Goal: Task Accomplishment & Management: Manage account settings

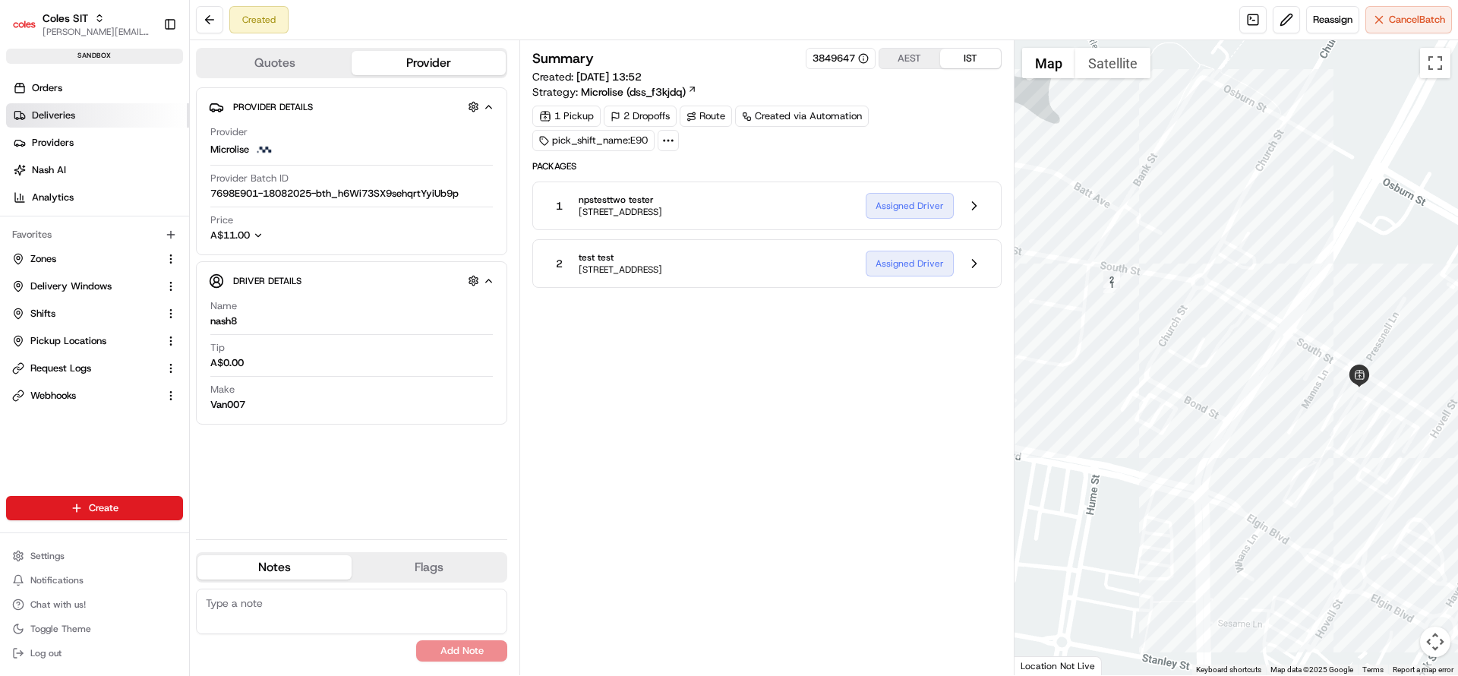
click at [65, 103] on link "Deliveries" at bounding box center [97, 115] width 183 height 24
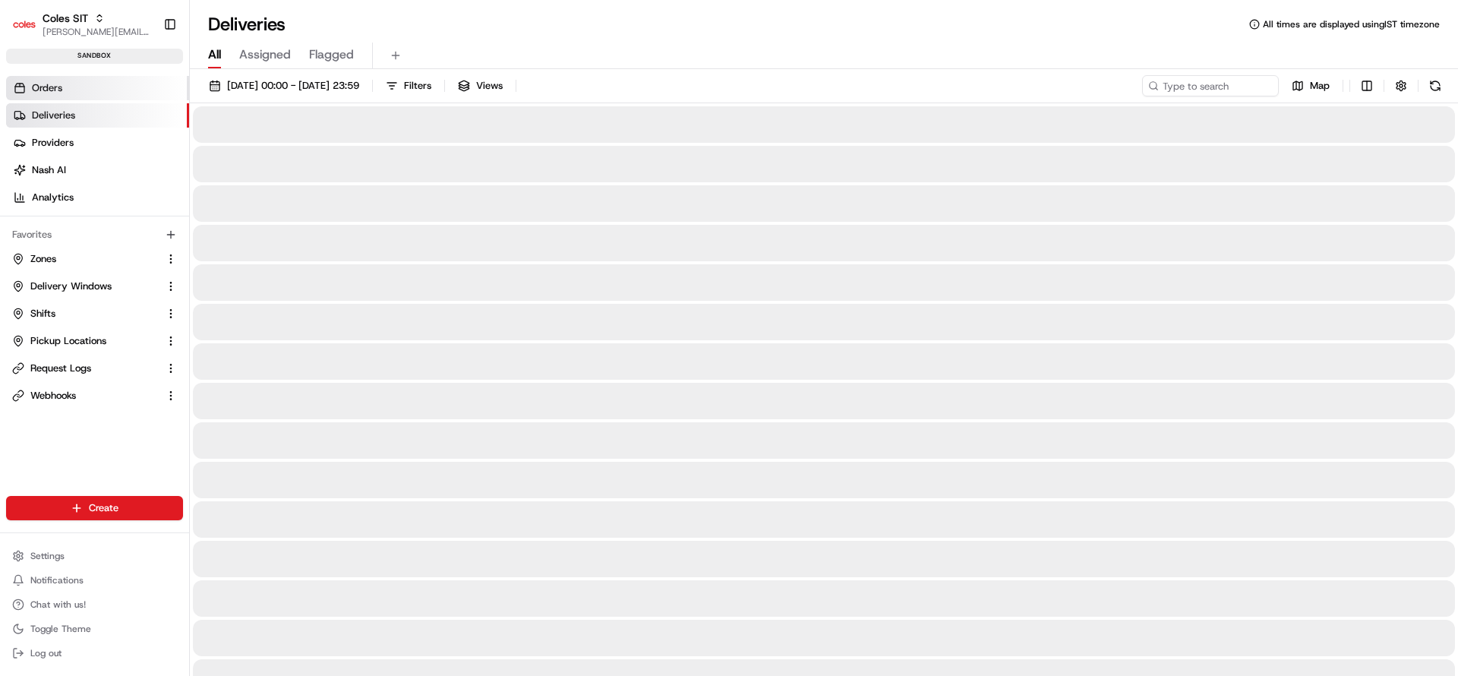
click at [59, 87] on span "Orders" at bounding box center [47, 88] width 30 height 14
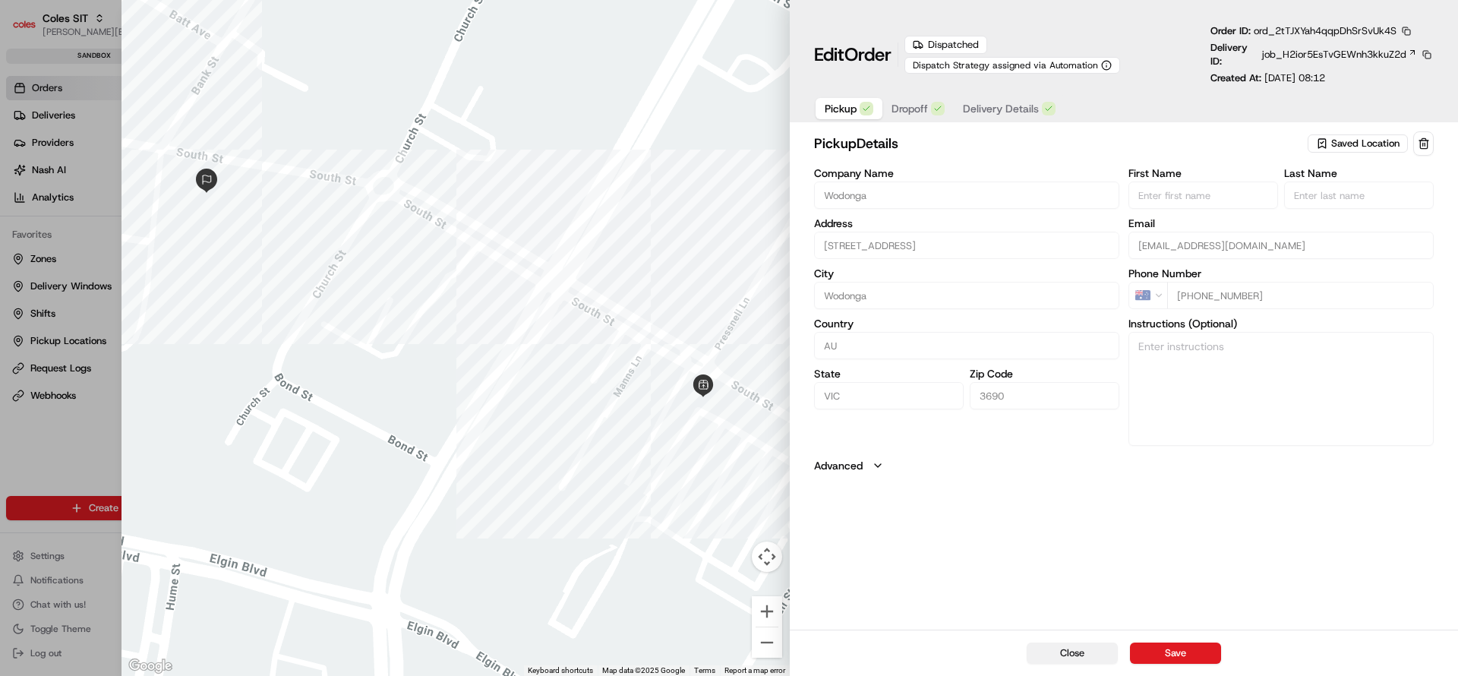
click at [1078, 651] on button "Close" at bounding box center [1072, 652] width 91 height 21
type input "+1"
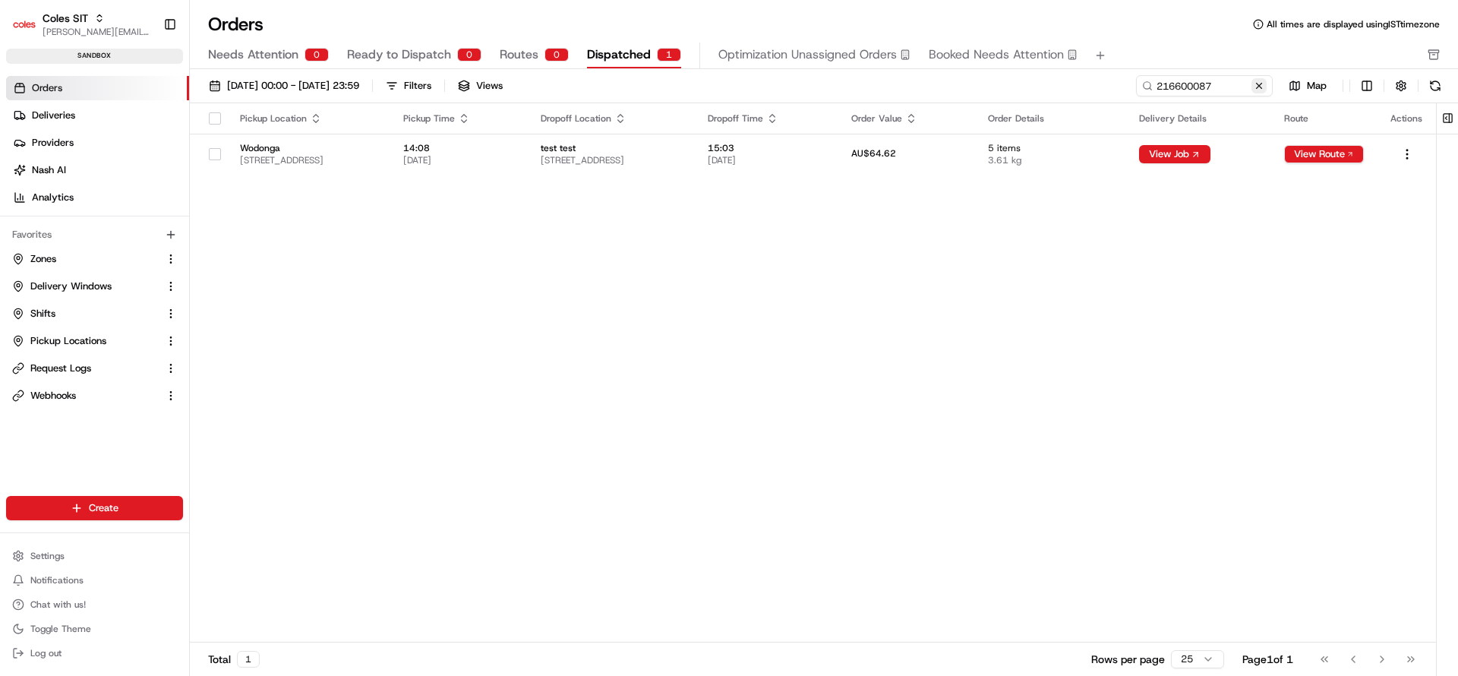
click at [1259, 87] on button at bounding box center [1258, 85] width 15 height 15
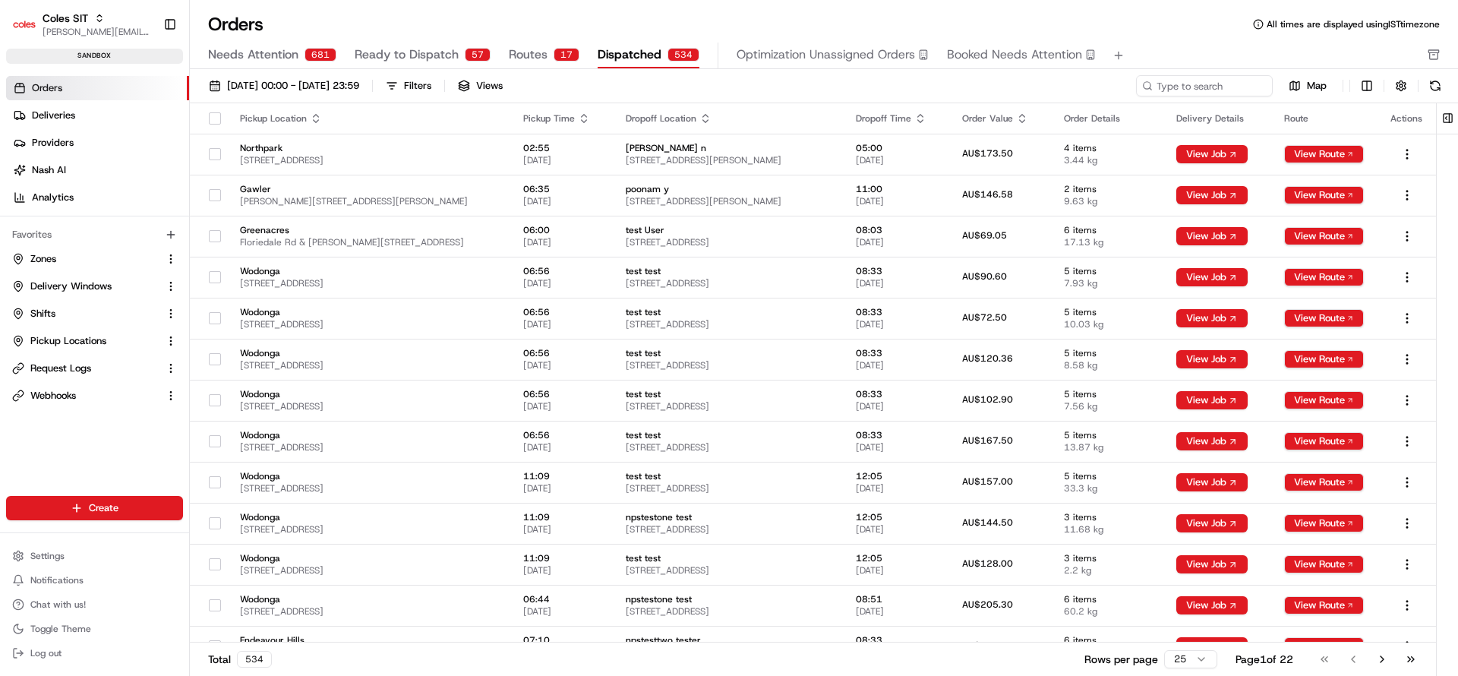
click at [294, 68] on button "Needs Attention 681" at bounding box center [272, 56] width 128 height 26
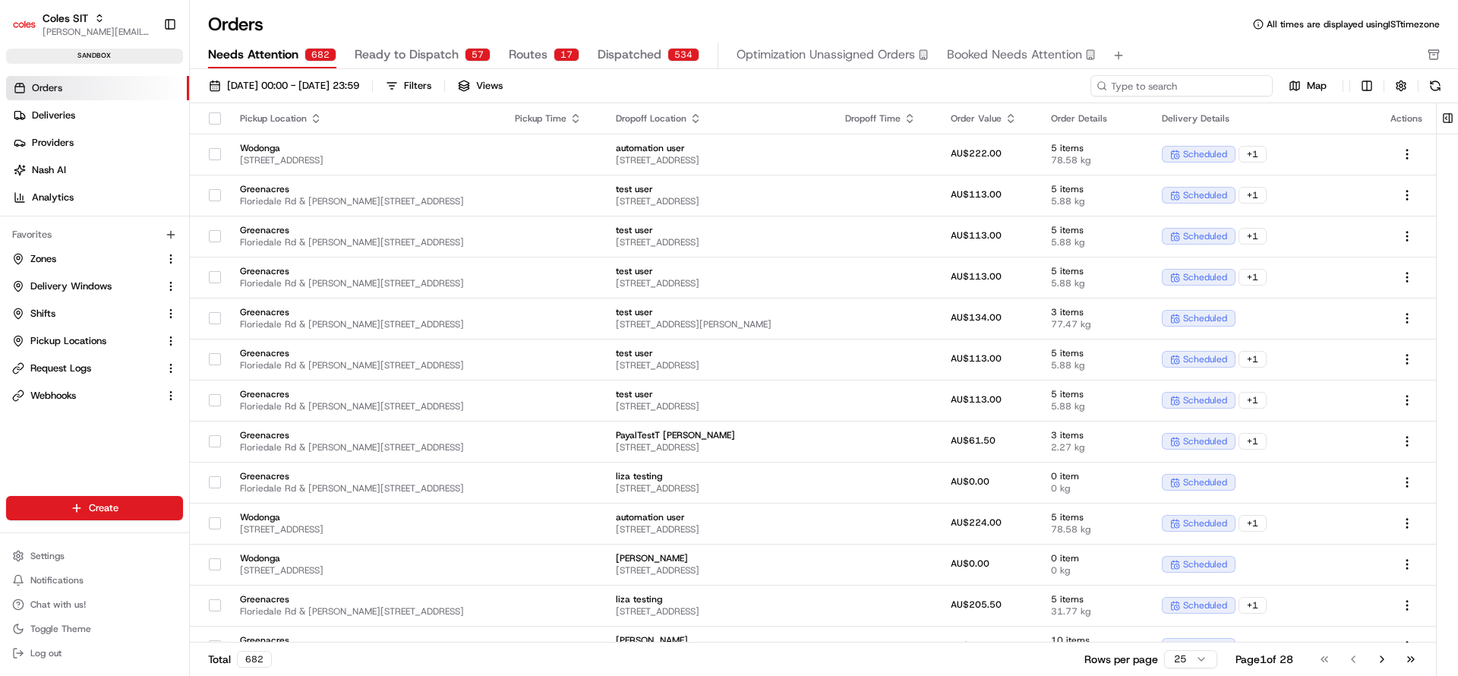
click at [1231, 80] on input at bounding box center [1181, 85] width 182 height 21
click at [70, 336] on span "Pickup Locations" at bounding box center [68, 341] width 76 height 14
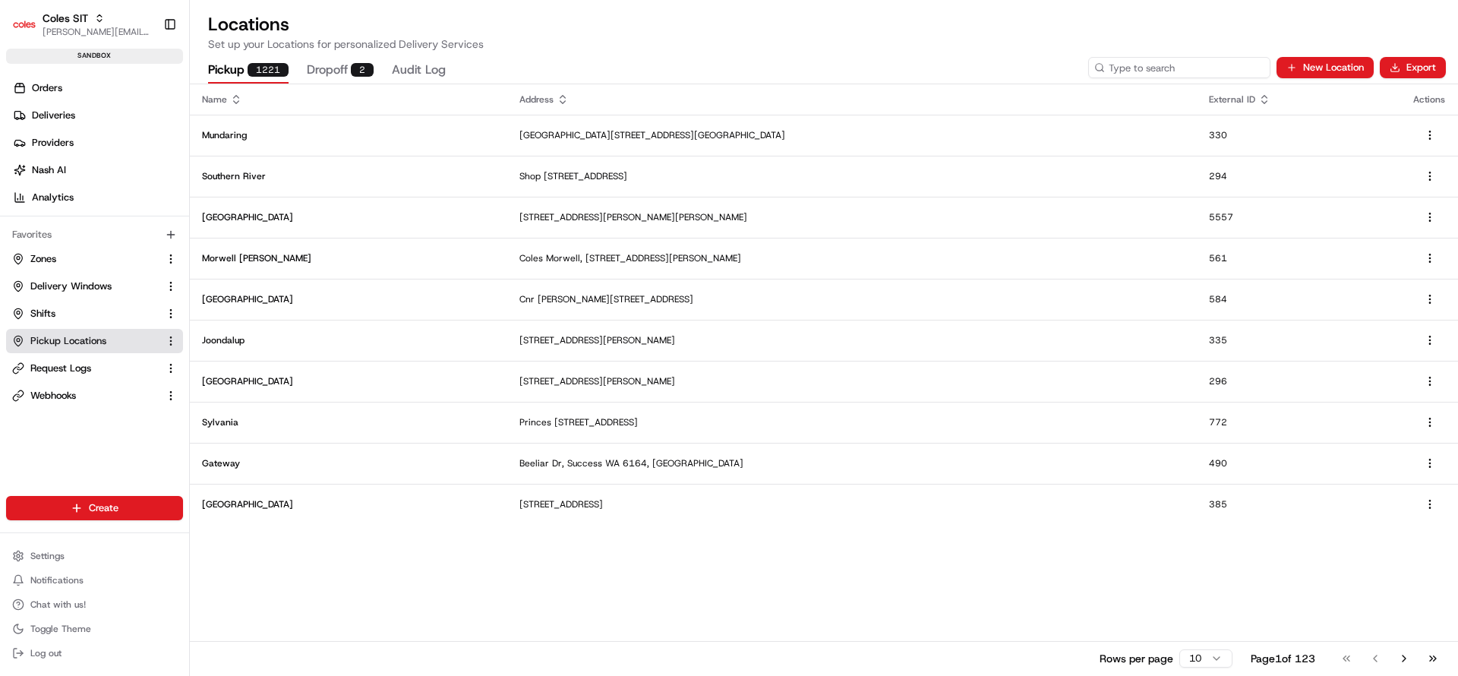
click at [1194, 68] on input at bounding box center [1179, 67] width 182 height 21
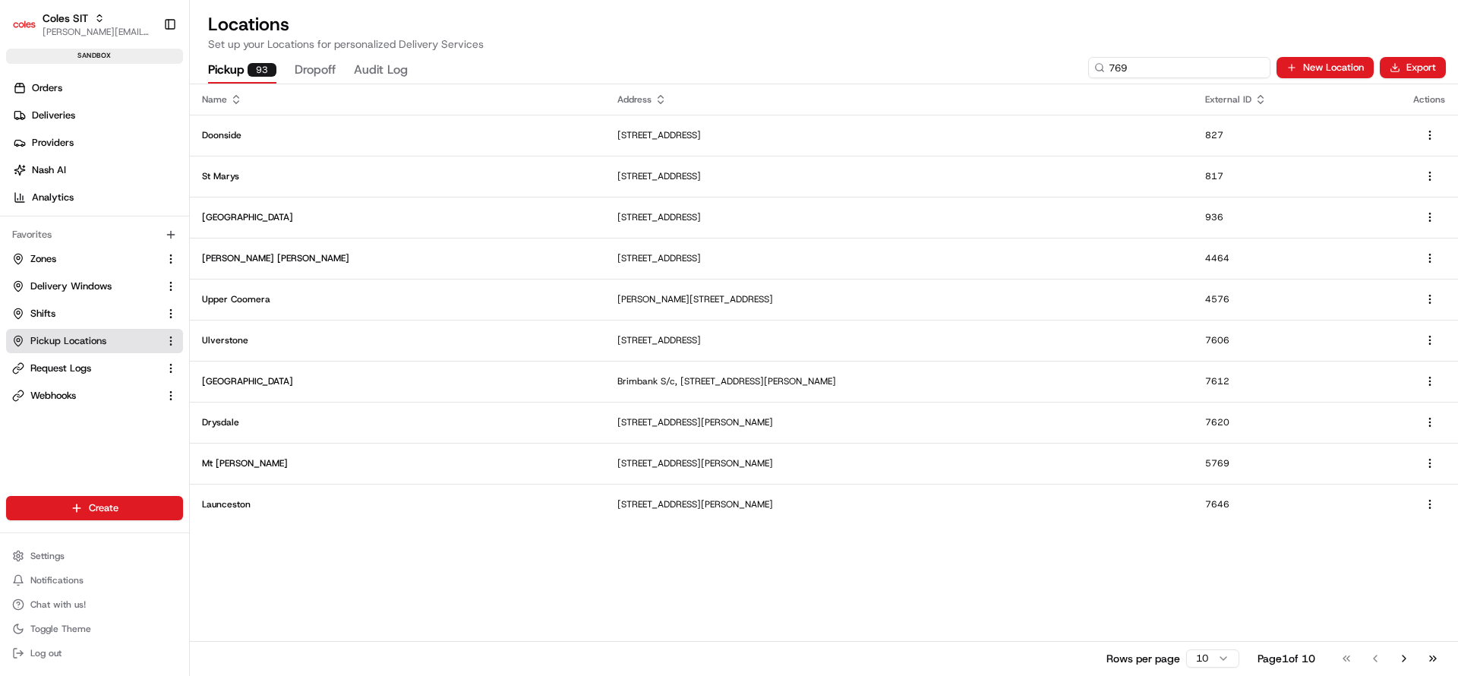
type input "7698"
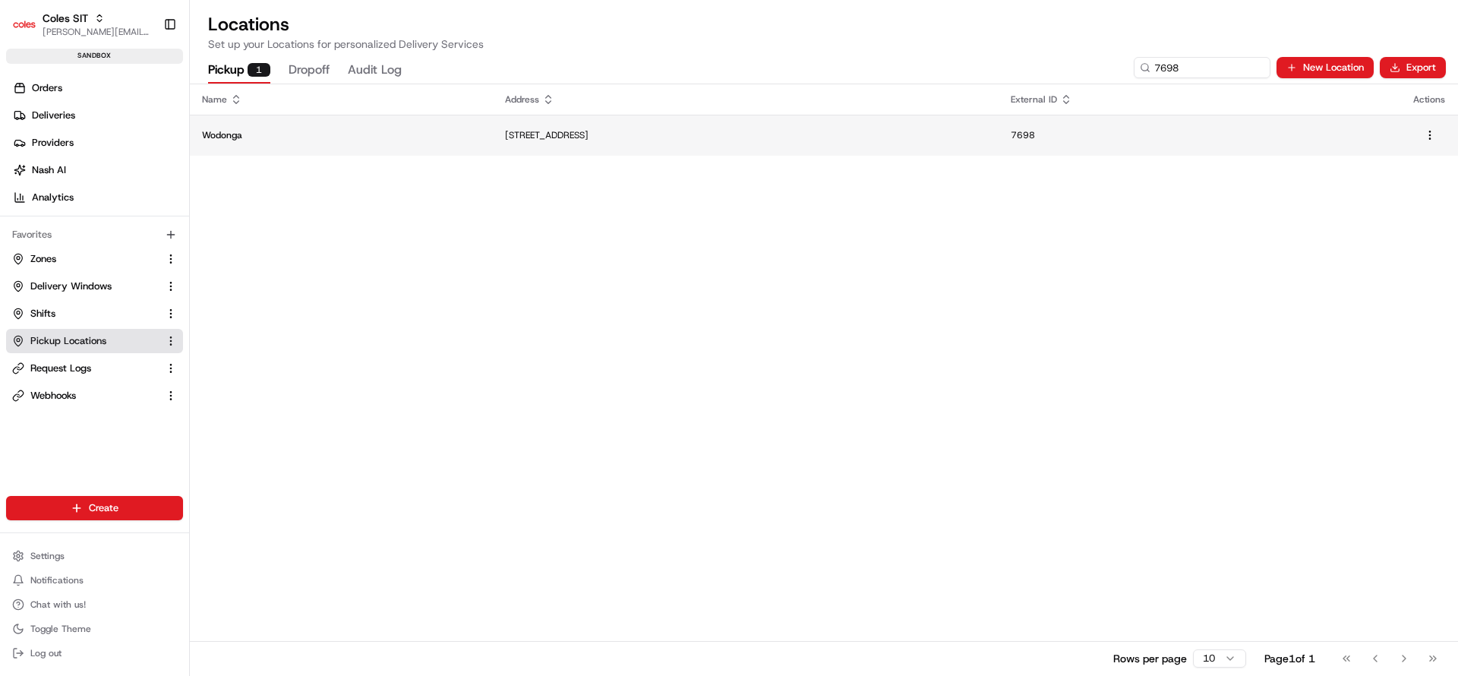
click at [380, 140] on p "Wodonga" at bounding box center [341, 135] width 279 height 12
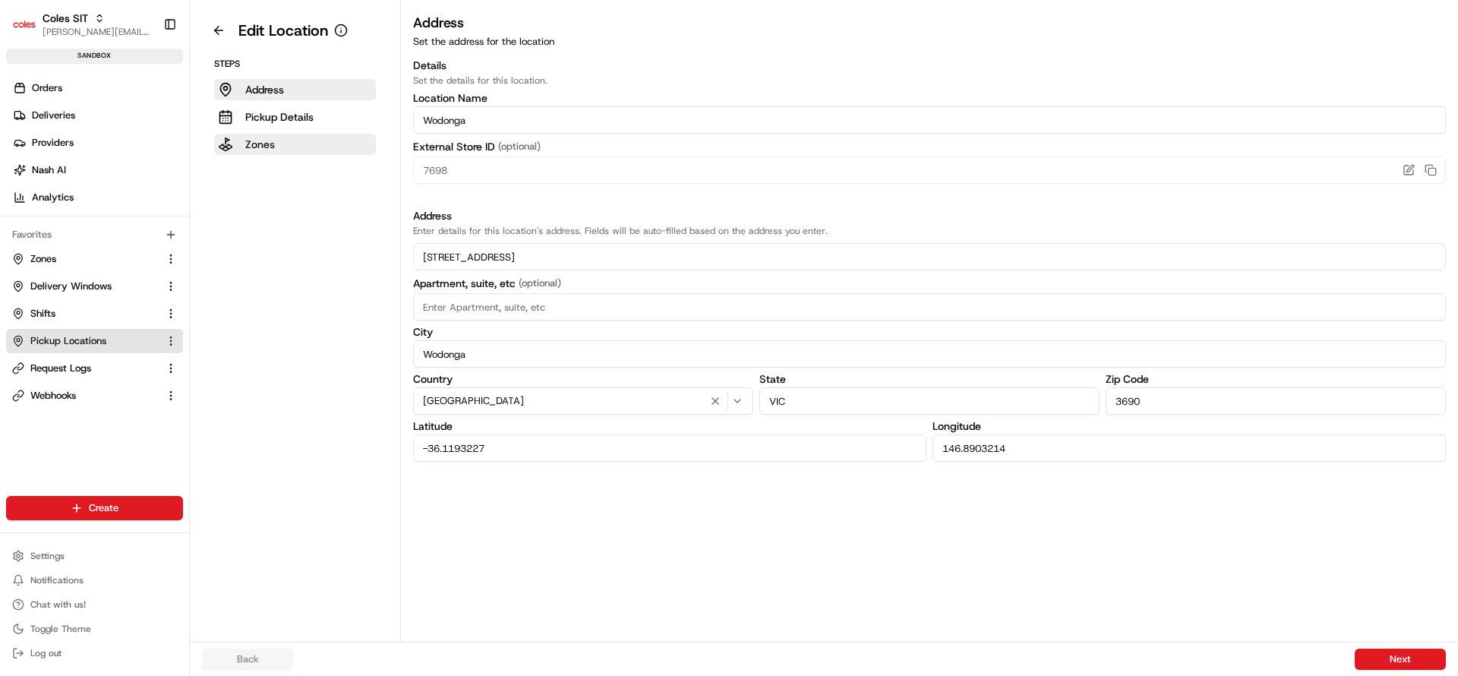
click at [264, 148] on p "Zones" at bounding box center [260, 144] width 30 height 15
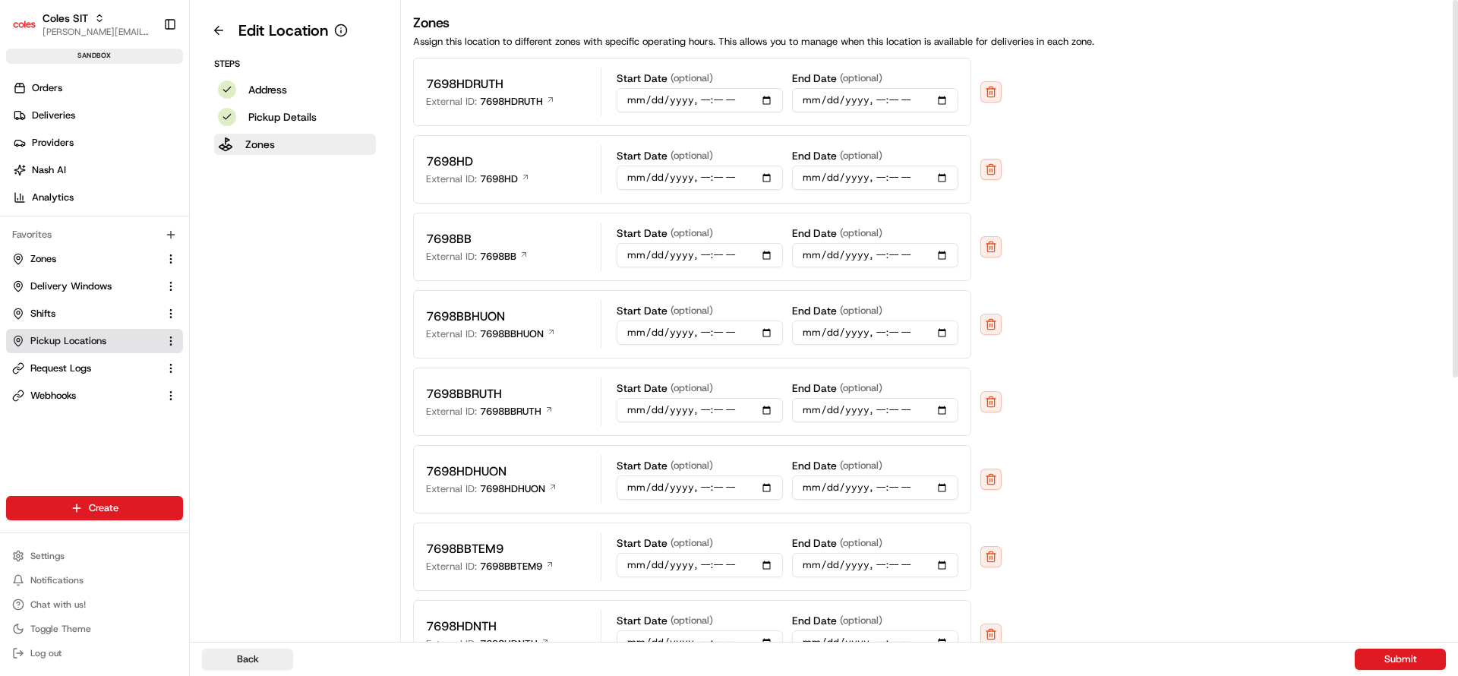
click at [455, 163] on p "7698HD" at bounding box center [449, 162] width 47 height 18
click at [500, 185] on p "7698HD" at bounding box center [499, 179] width 38 height 14
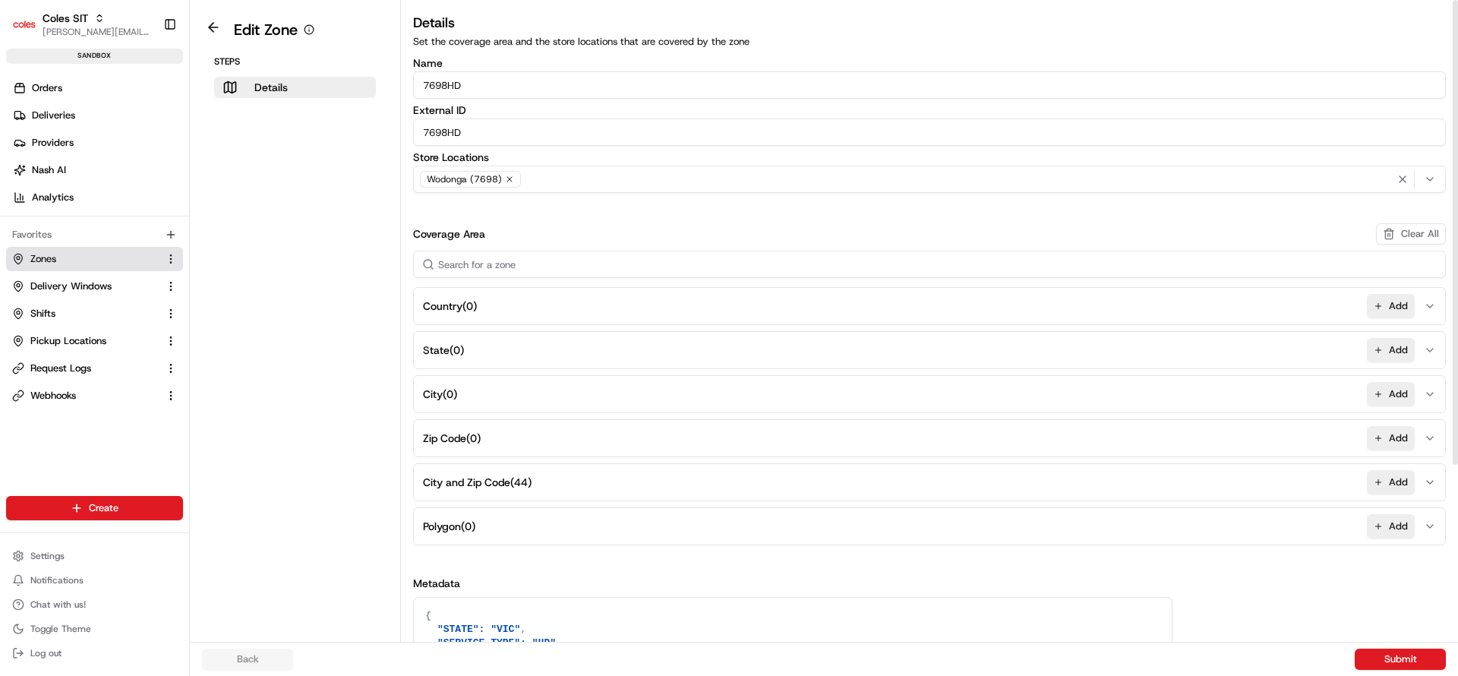
drag, startPoint x: 491, startPoint y: 137, endPoint x: 419, endPoint y: 134, distance: 72.2
click at [419, 134] on input "7698HD" at bounding box center [929, 131] width 1033 height 27
click at [368, 257] on aside "Edit Zone Steps Details" at bounding box center [295, 321] width 211 height 642
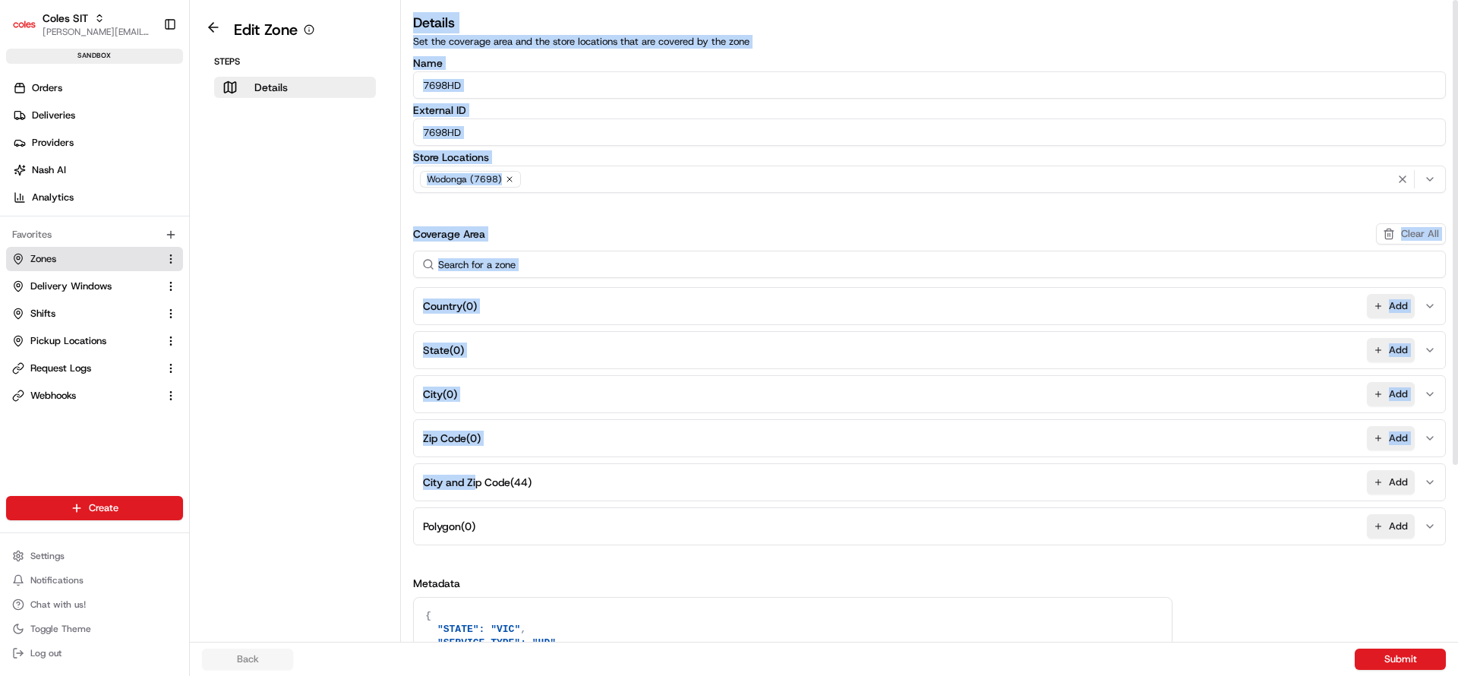
drag, startPoint x: 368, startPoint y: 257, endPoint x: 478, endPoint y: 472, distance: 241.1
click at [478, 472] on div "Edit Zone Steps Details Details Set the coverage area and the store locations t…" at bounding box center [824, 321] width 1268 height 642
click at [338, 477] on aside "Edit Zone Steps Details" at bounding box center [295, 321] width 211 height 642
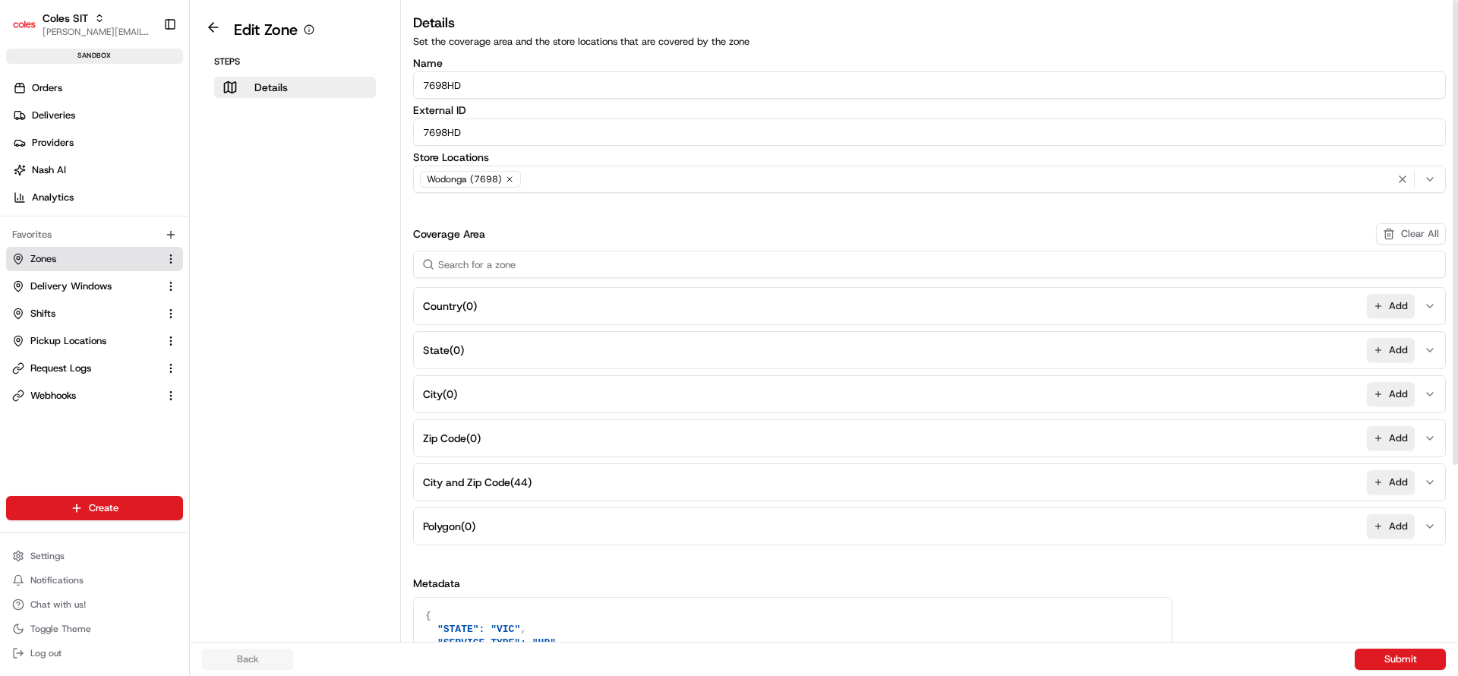
click at [538, 478] on button "City and Zip Code ( 44 ) Add" at bounding box center [929, 482] width 1025 height 36
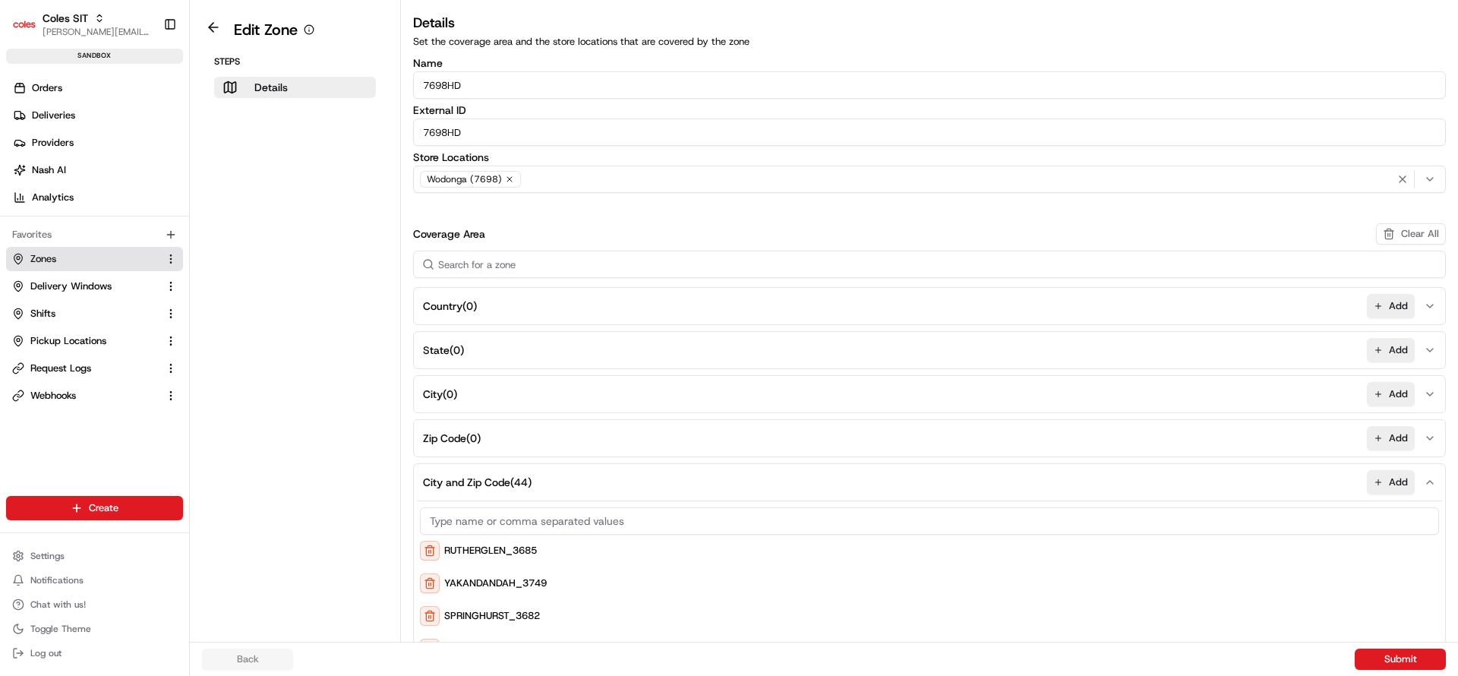
click at [349, 453] on aside "Edit Zone Steps Details" at bounding box center [295, 321] width 211 height 642
click at [93, 289] on span "Delivery Windows" at bounding box center [70, 286] width 81 height 14
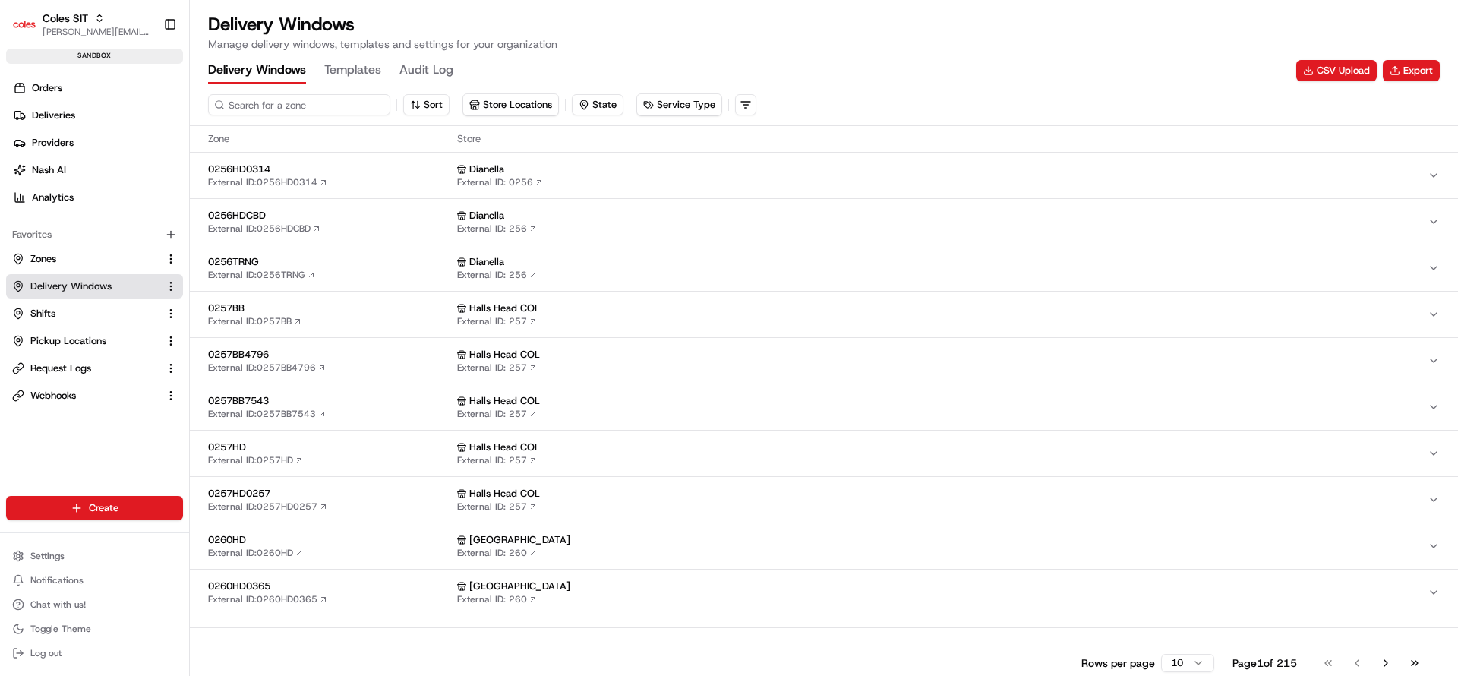
click at [277, 107] on input at bounding box center [299, 104] width 182 height 21
type input "7698"
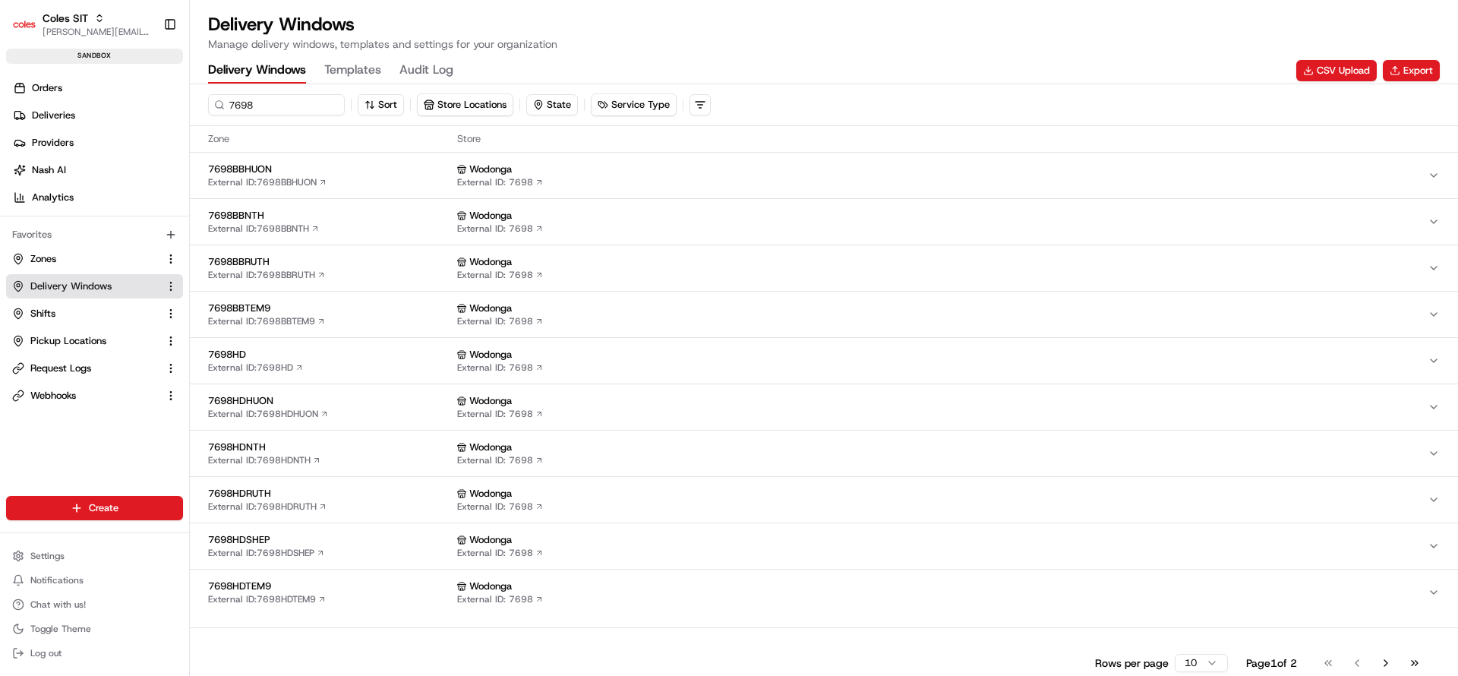
click at [325, 350] on span "7698HD" at bounding box center [329, 355] width 243 height 14
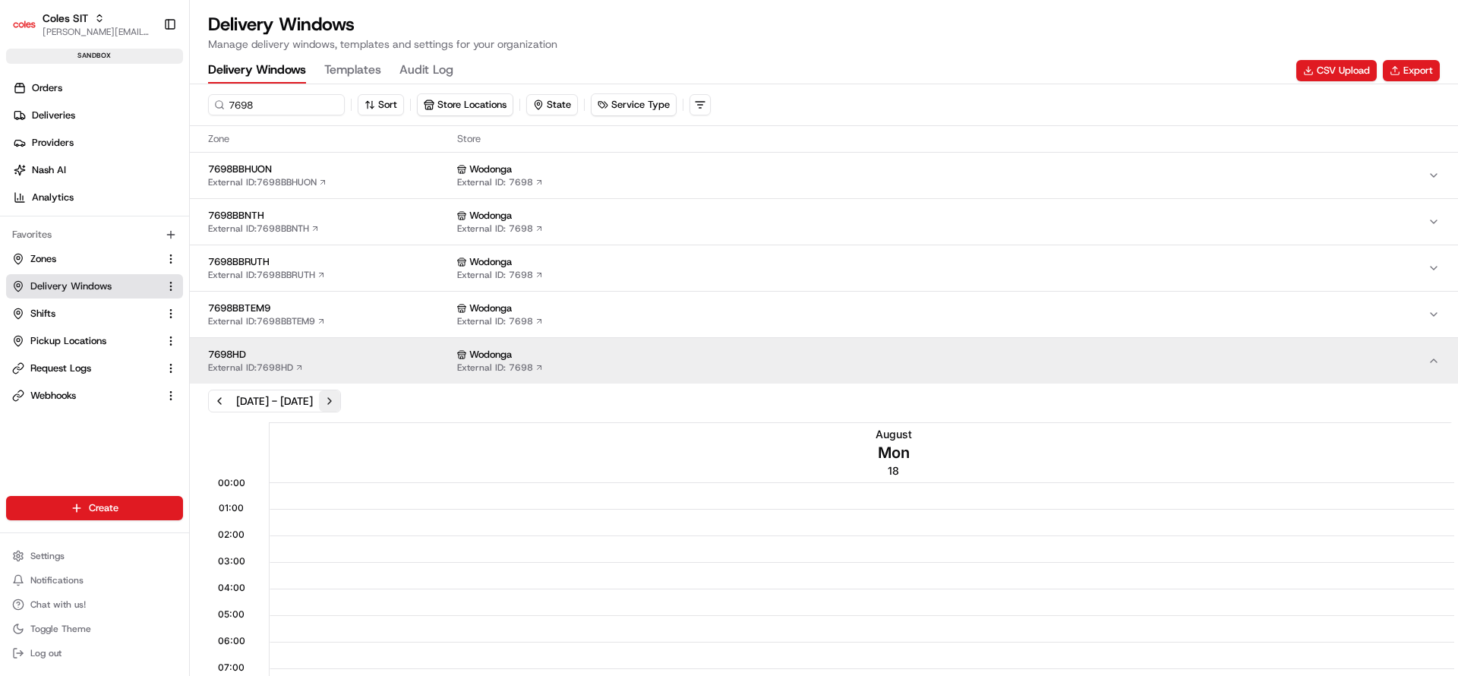
click at [340, 395] on button "Next week" at bounding box center [329, 400] width 21 height 21
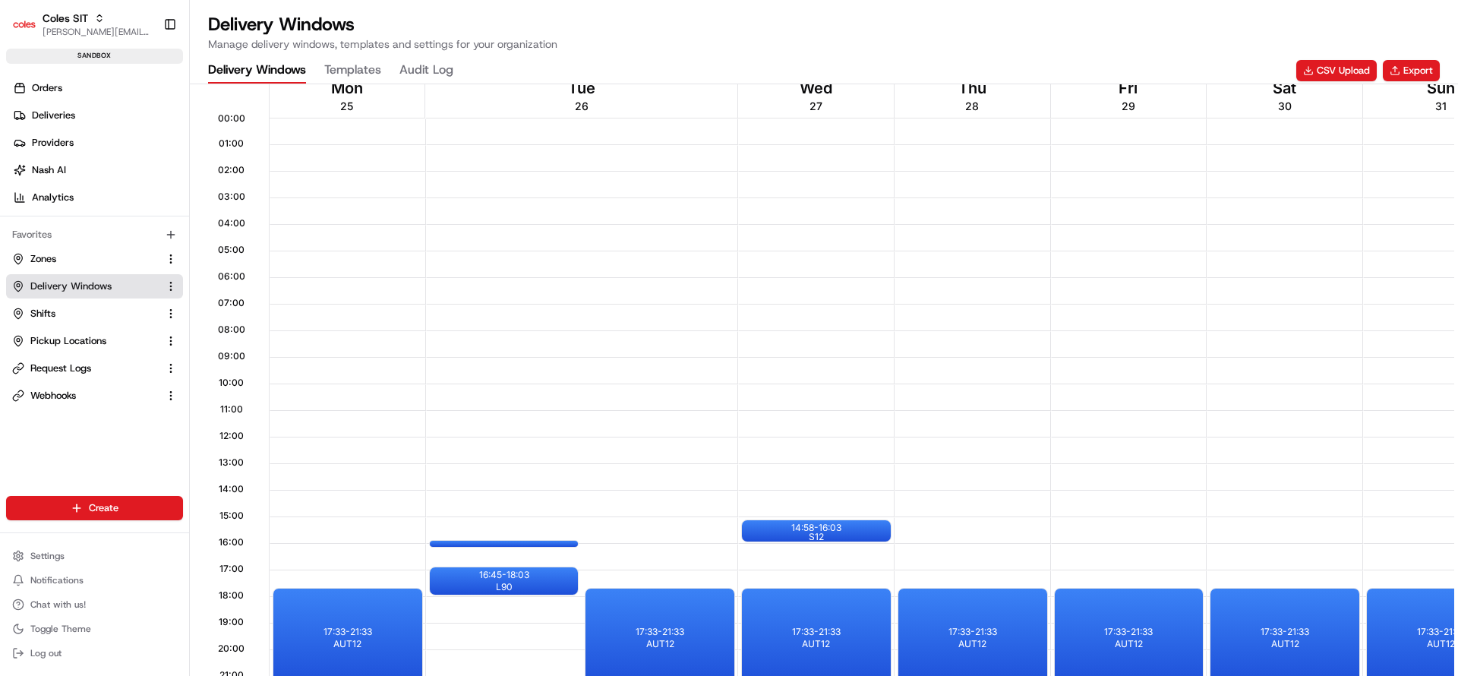
scroll to position [410, 0]
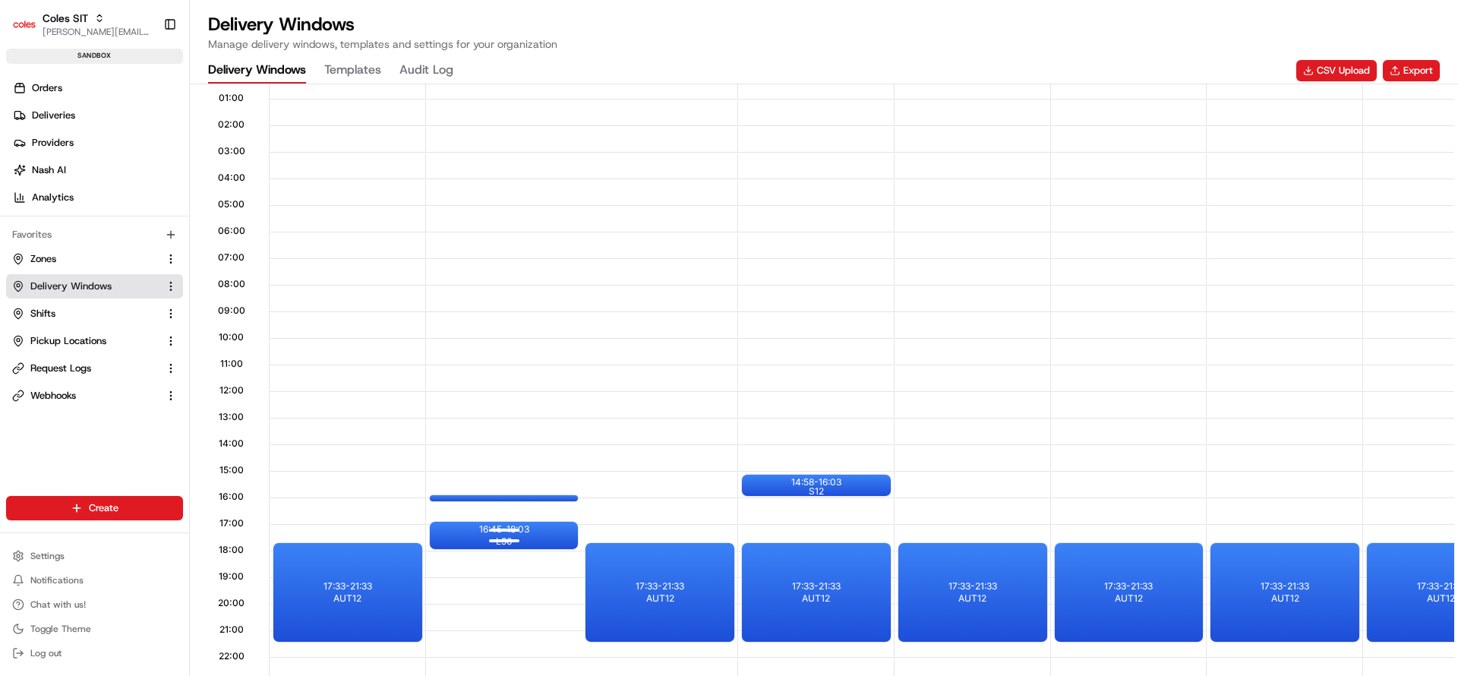
click at [511, 535] on div at bounding box center [504, 539] width 61 height 19
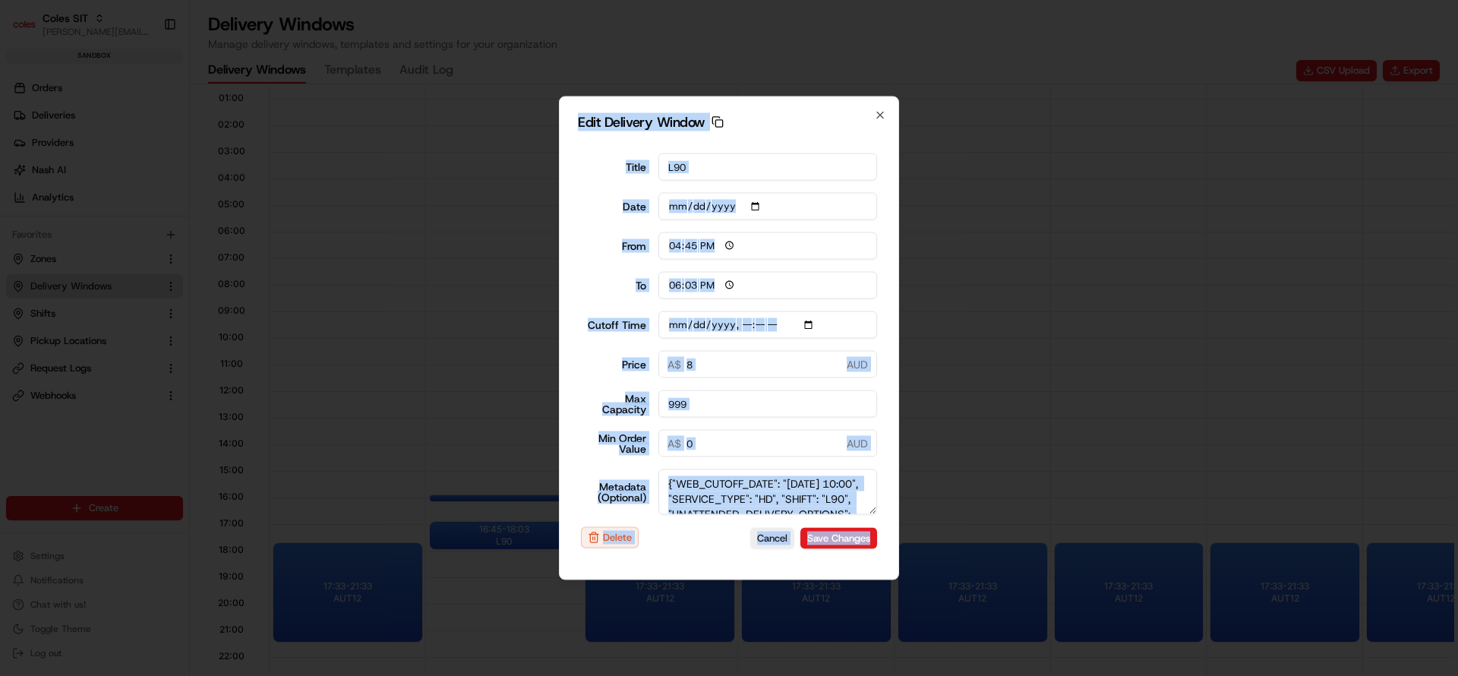
drag, startPoint x: 870, startPoint y: 515, endPoint x: 864, endPoint y: 718, distance: 203.6
click at [864, 675] on html "Coles SIT nirbhay.palsingh@coles.com.au Toggle Sidebar sandbox Orders Deliverie…" at bounding box center [729, 338] width 1458 height 676
click at [791, 503] on textarea "{"WEB_CUTOFF_DATE": "25/08/2025 10:00", "SERVICE_TYPE": "HD", "SHIFT": "L90", "…" at bounding box center [767, 492] width 219 height 46
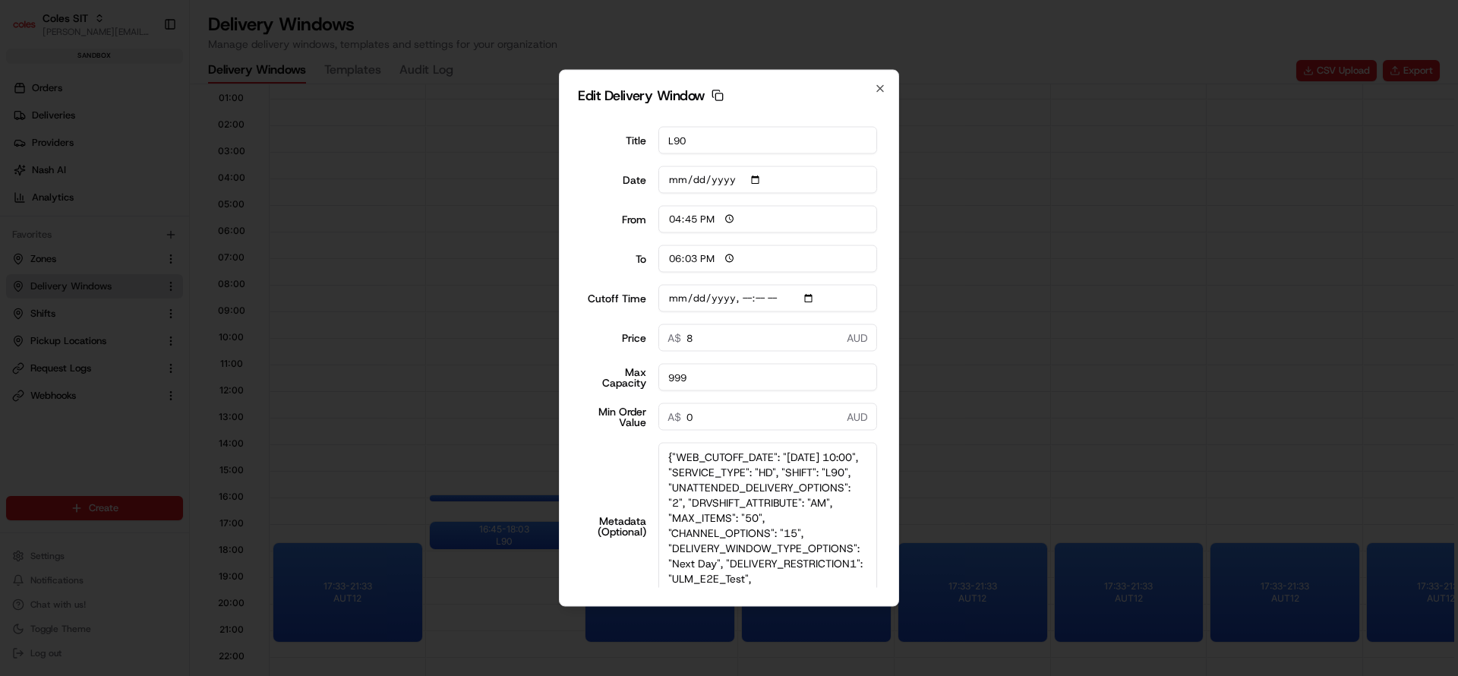
drag, startPoint x: 871, startPoint y: 508, endPoint x: 870, endPoint y: 629, distance: 120.7
click at [870, 629] on body "Coles SIT nirbhay.palsingh@coles.com.au Toggle Sidebar sandbox Orders Deliverie…" at bounding box center [729, 338] width 1458 height 676
type input "2025-08-25T10:10"
drag, startPoint x: 606, startPoint y: 297, endPoint x: 614, endPoint y: 297, distance: 8.4
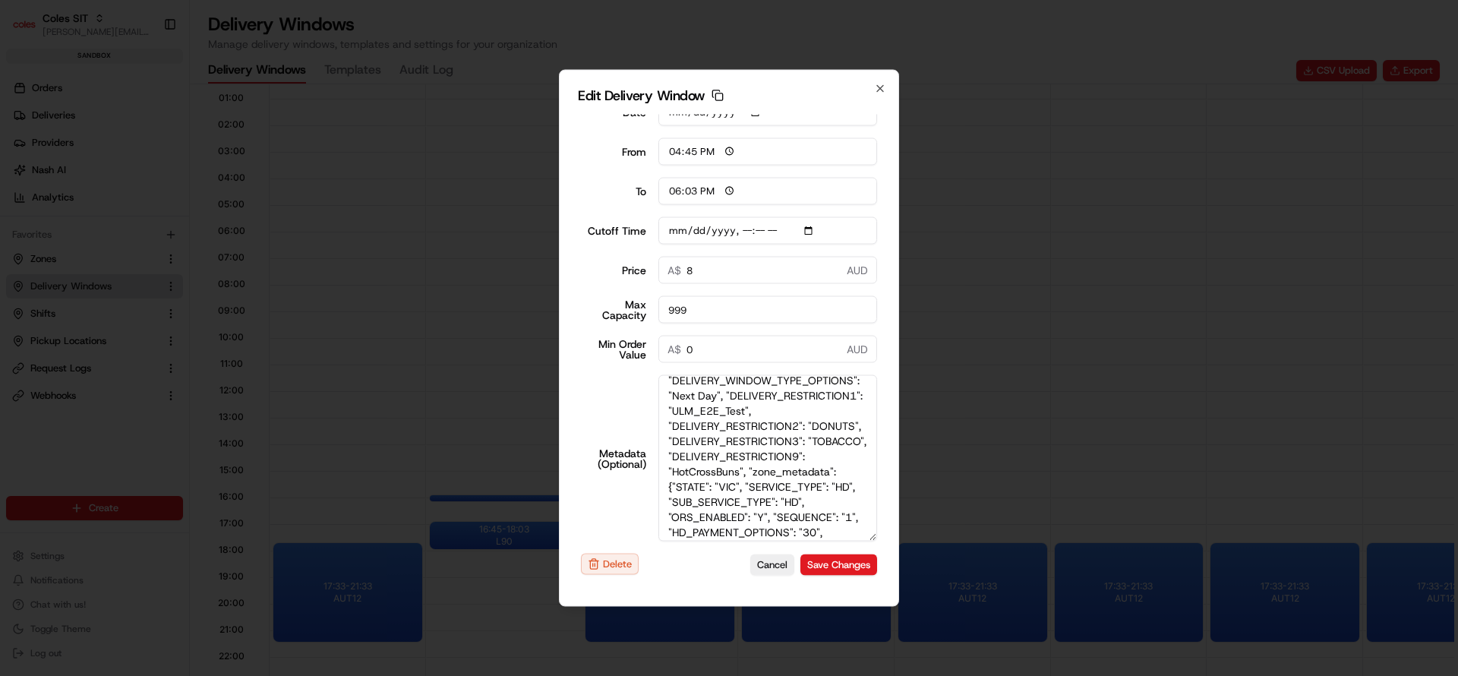
scroll to position [0, 0]
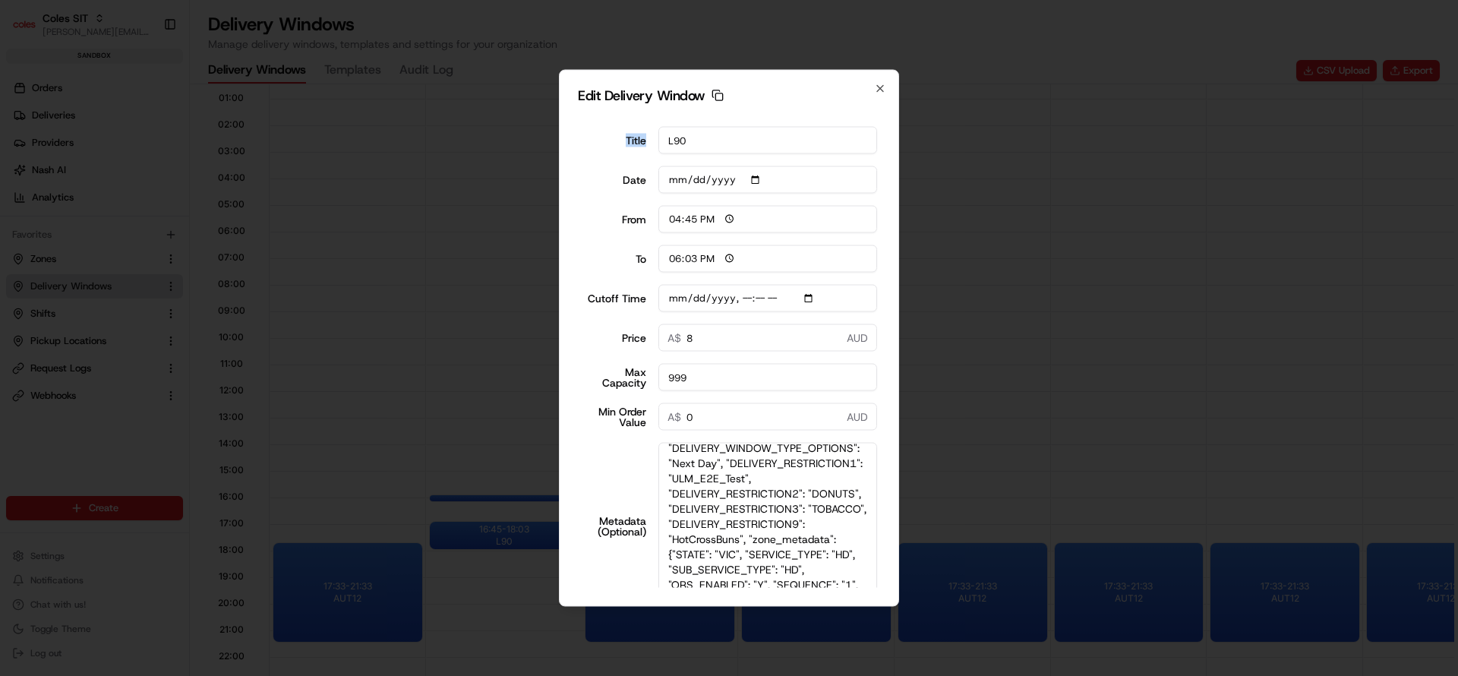
drag, startPoint x: 645, startPoint y: 139, endPoint x: 775, endPoint y: 141, distance: 129.9
click at [775, 141] on div "Title L90" at bounding box center [729, 140] width 296 height 27
click at [884, 83] on icon "button" at bounding box center [880, 89] width 12 height 12
type input "2025-08-19"
type input "23:10"
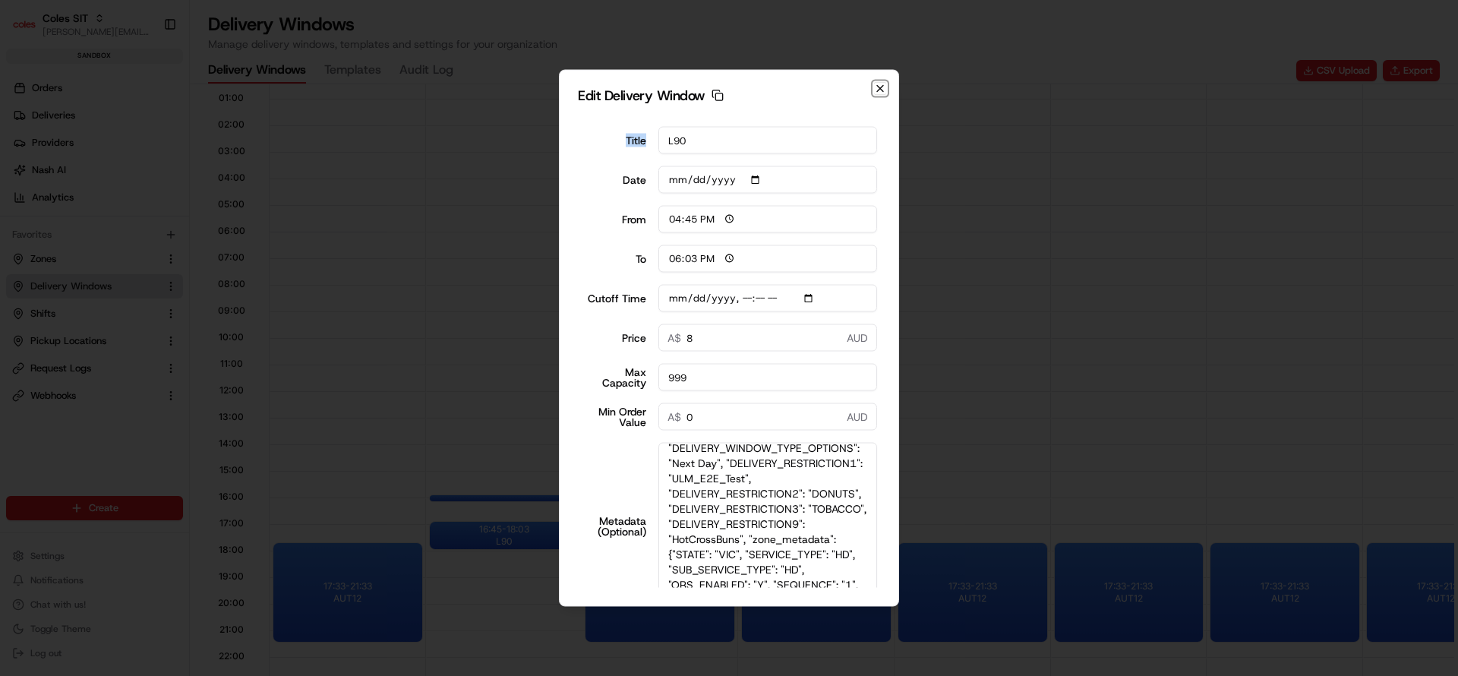
type input "00:10"
type input "2025-08-25T10:10"
type input "0"
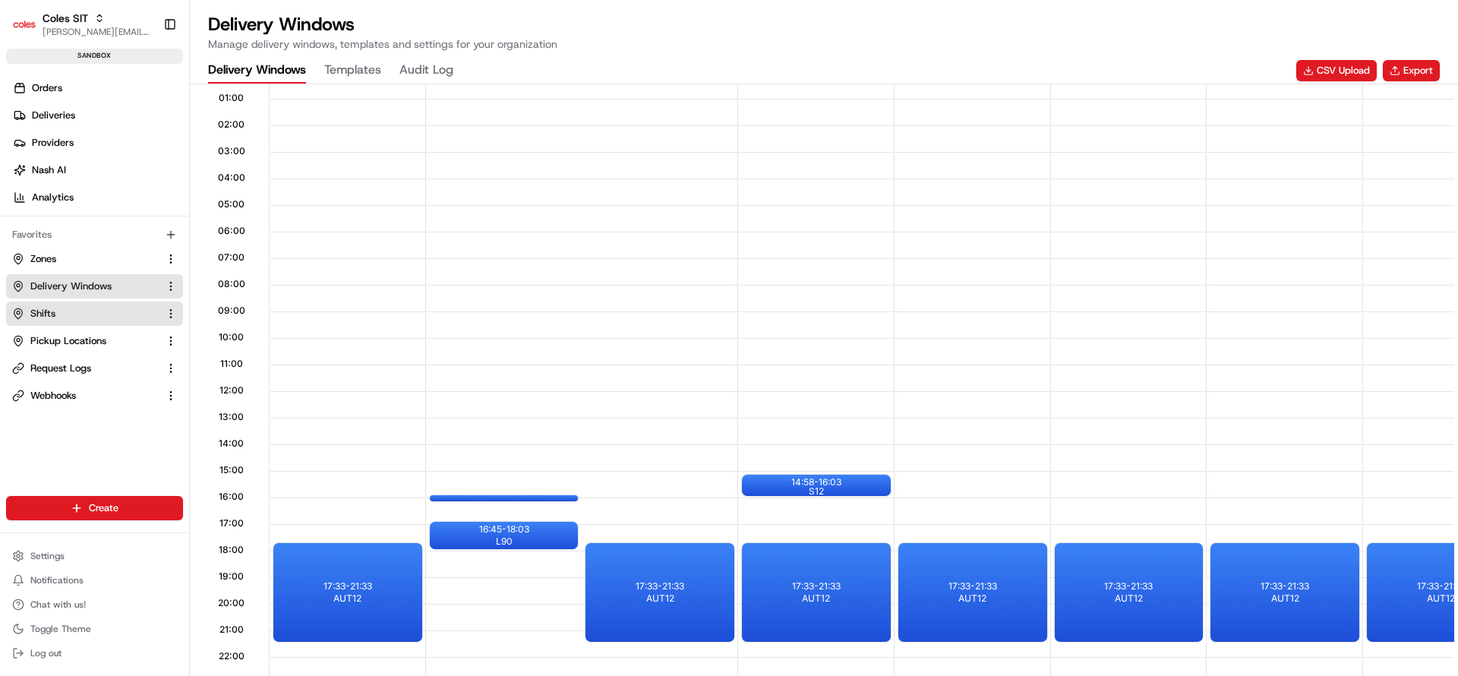
click at [52, 316] on span "Shifts" at bounding box center [42, 314] width 25 height 14
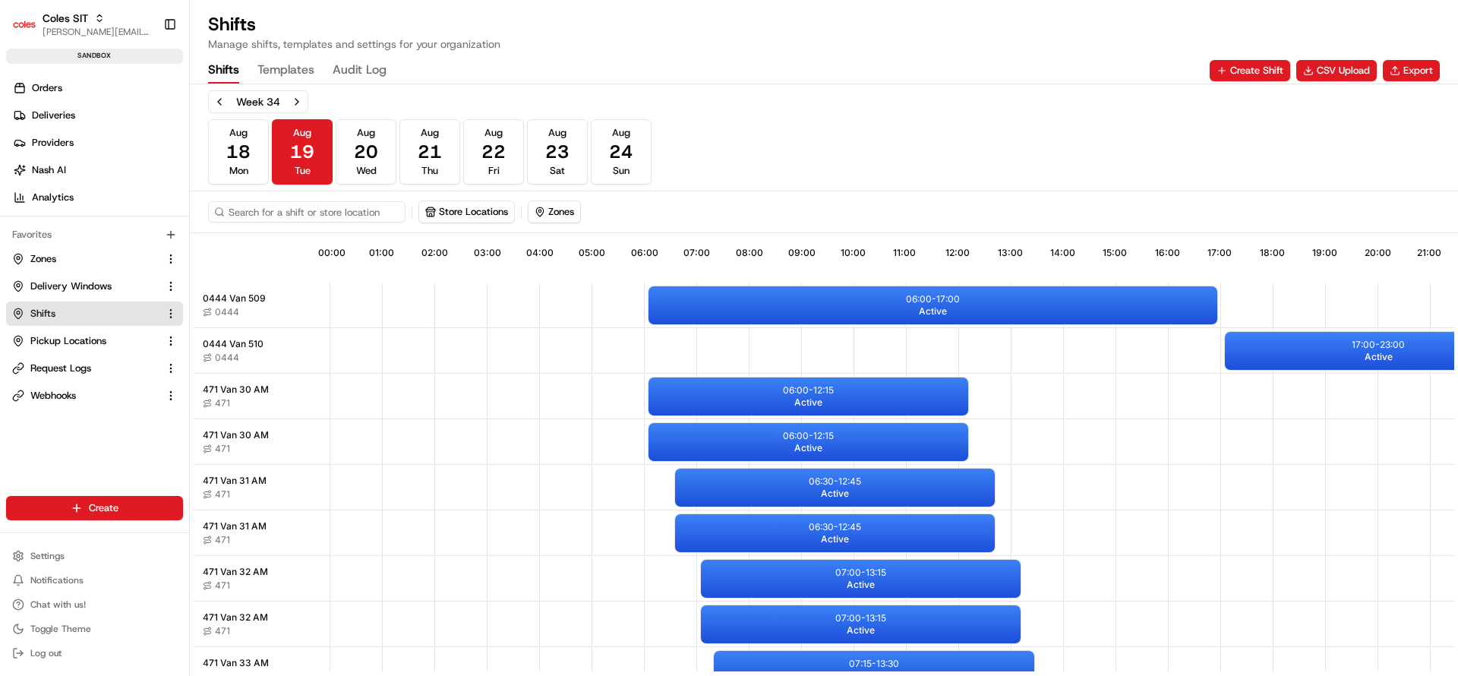
click at [53, 305] on button "Shifts" at bounding box center [94, 313] width 177 height 24
click at [290, 94] on button "Next week" at bounding box center [296, 101] width 21 height 21
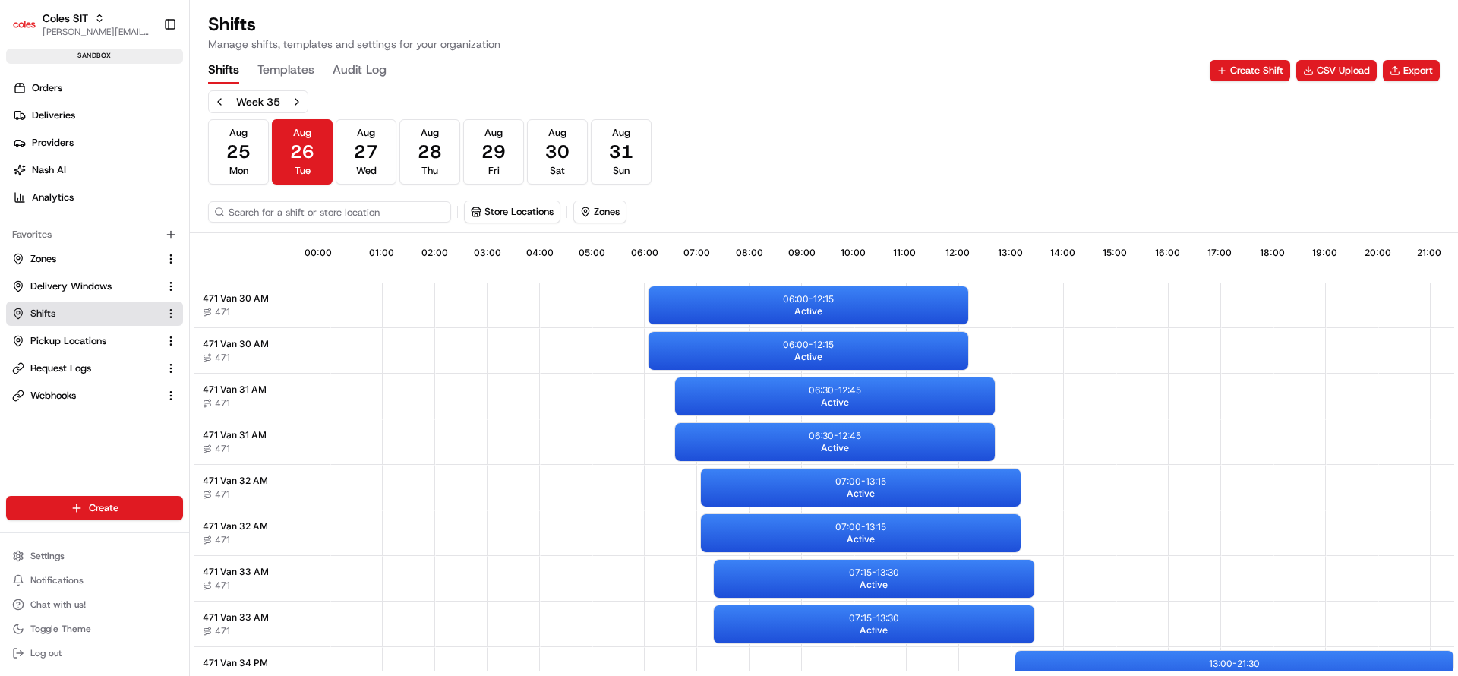
click at [273, 213] on input at bounding box center [329, 211] width 243 height 21
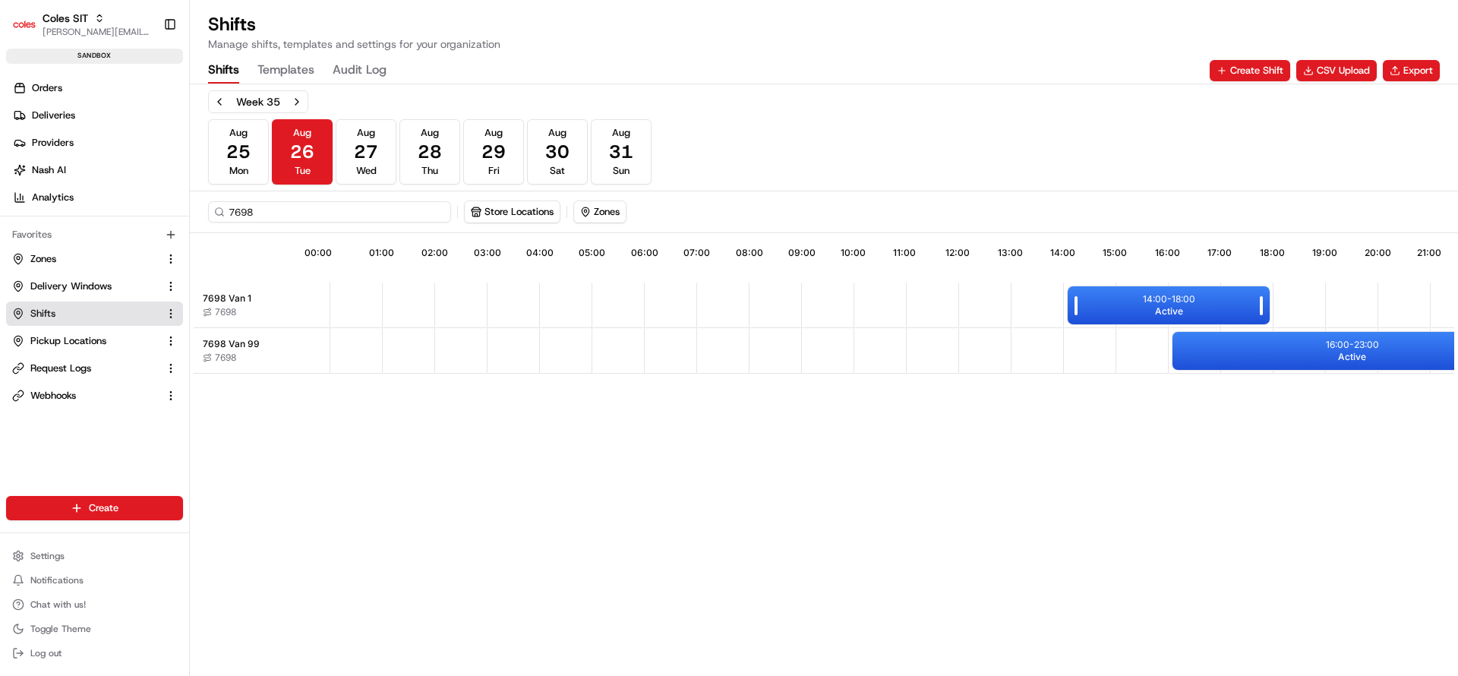
type input "7698"
click at [1106, 305] on div "14:00 - 18:00 Active" at bounding box center [1169, 305] width 202 height 38
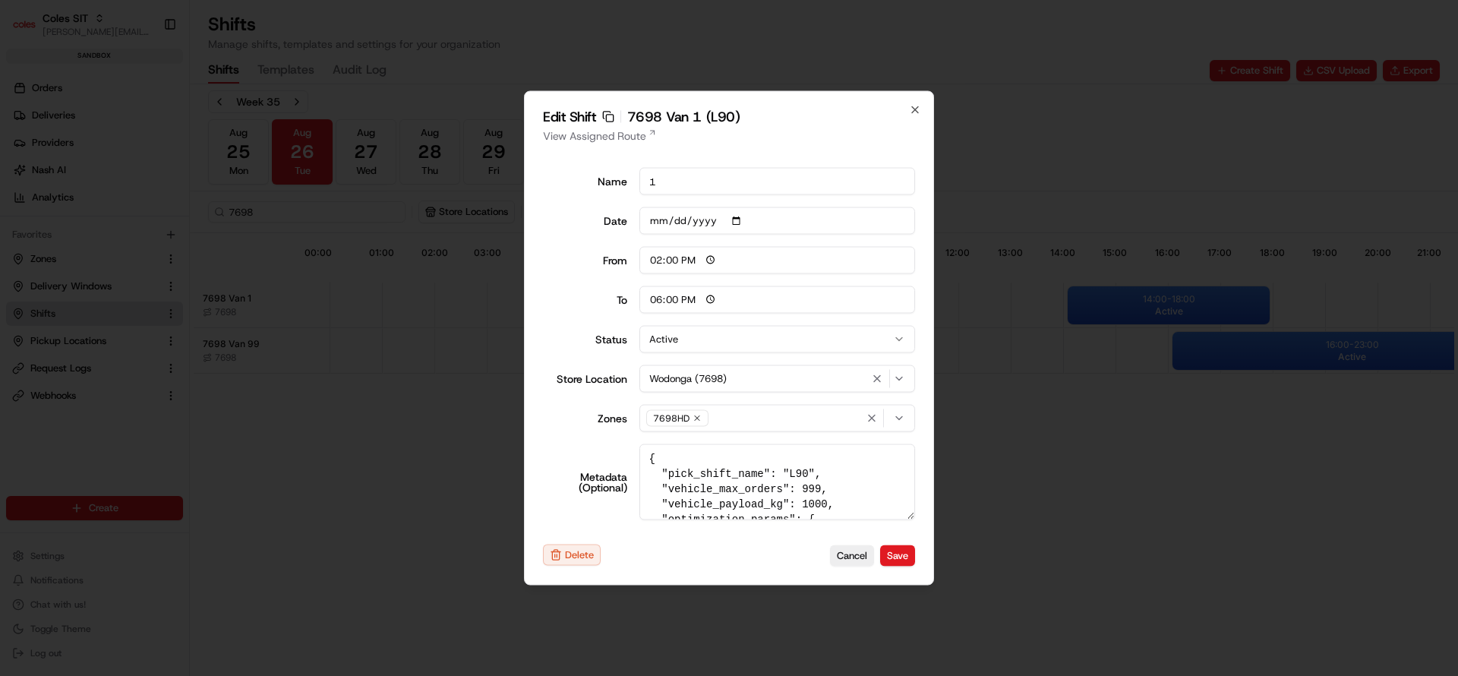
drag, startPoint x: 833, startPoint y: 468, endPoint x: 638, endPoint y: 456, distance: 195.5
click at [638, 456] on div "Metadata (Optional) { "pick_shift_name": "L90", "vehicle_max_orders": 999, "veh…" at bounding box center [729, 482] width 372 height 76
click at [610, 131] on link "View Assigned Route" at bounding box center [729, 135] width 372 height 15
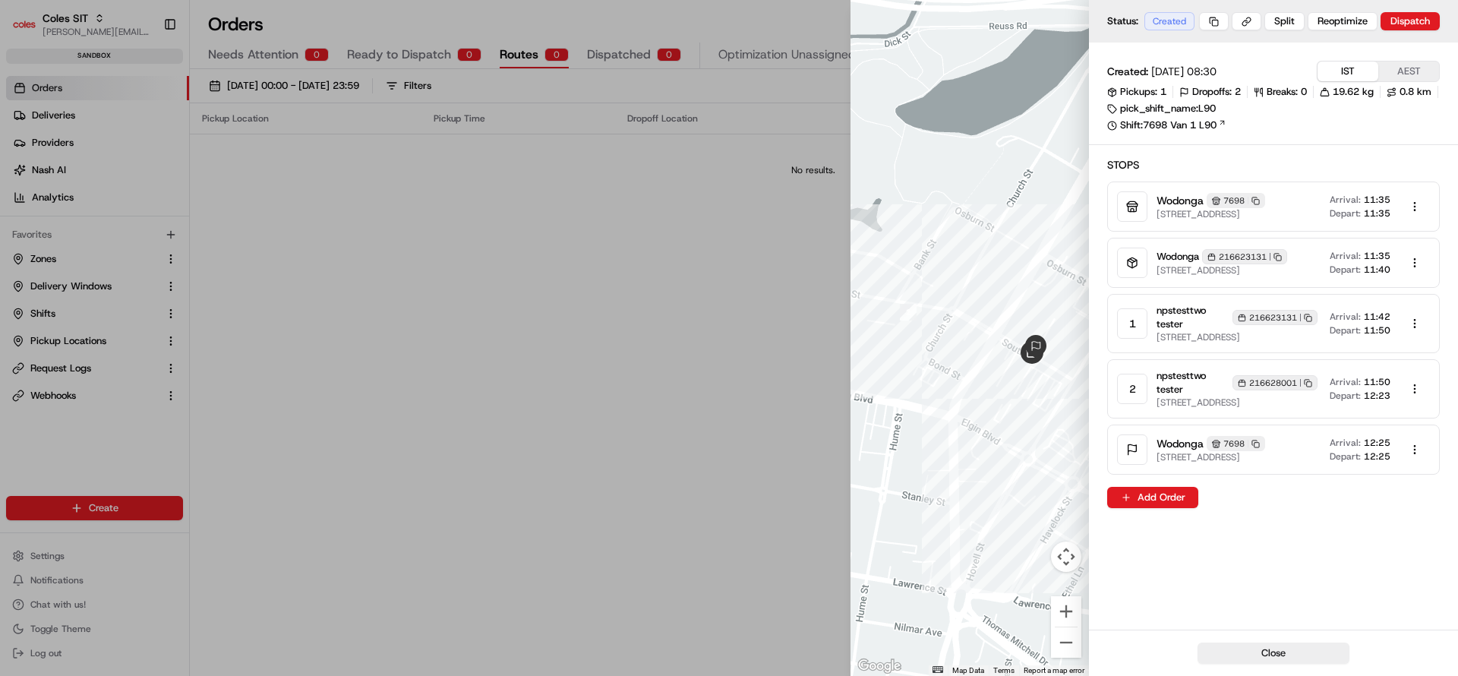
click at [1214, 343] on span "23-25 South St, WODONGA, VIC 3690, AU" at bounding box center [1237, 337] width 161 height 12
click at [1314, 325] on div "216623131 Copy 216623131" at bounding box center [1274, 317] width 85 height 15
click at [1264, 652] on button "Close" at bounding box center [1274, 652] width 152 height 21
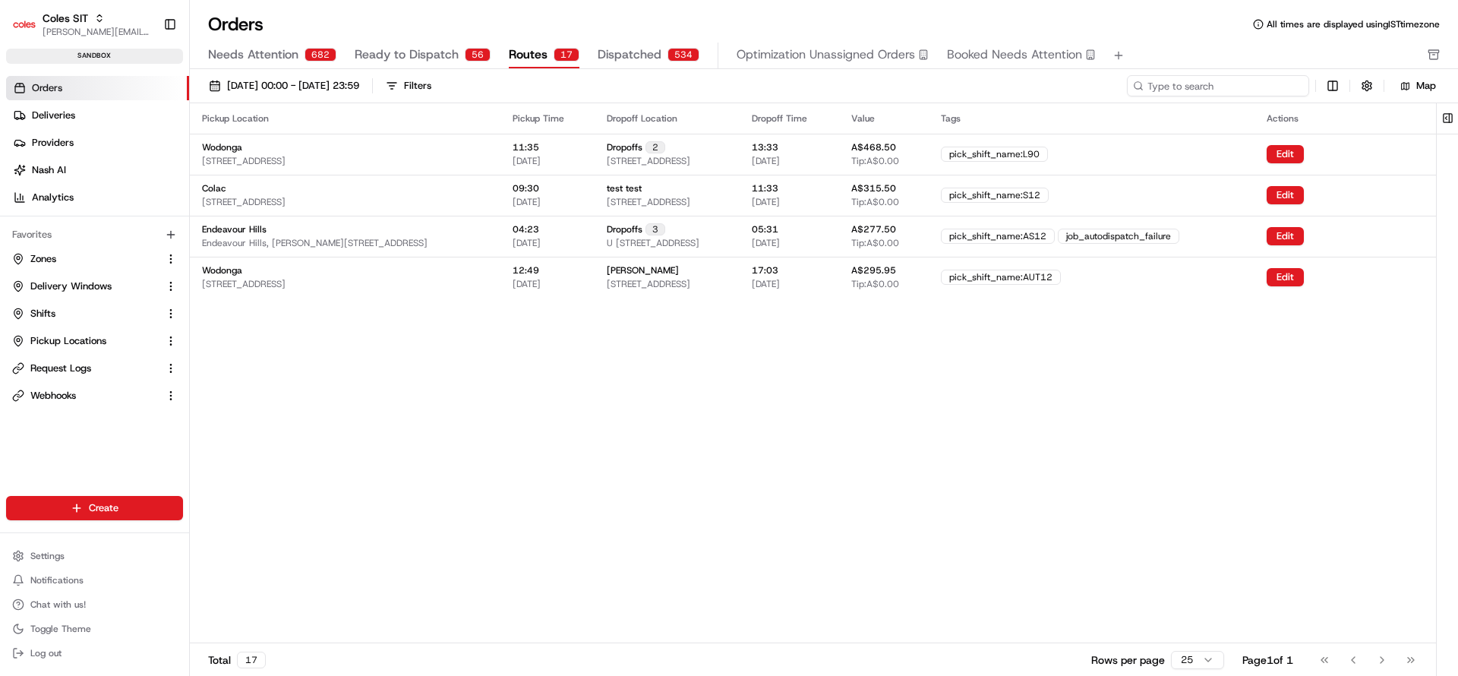
click at [1202, 88] on input at bounding box center [1218, 85] width 182 height 21
paste input "216600087"
type input "216600087"
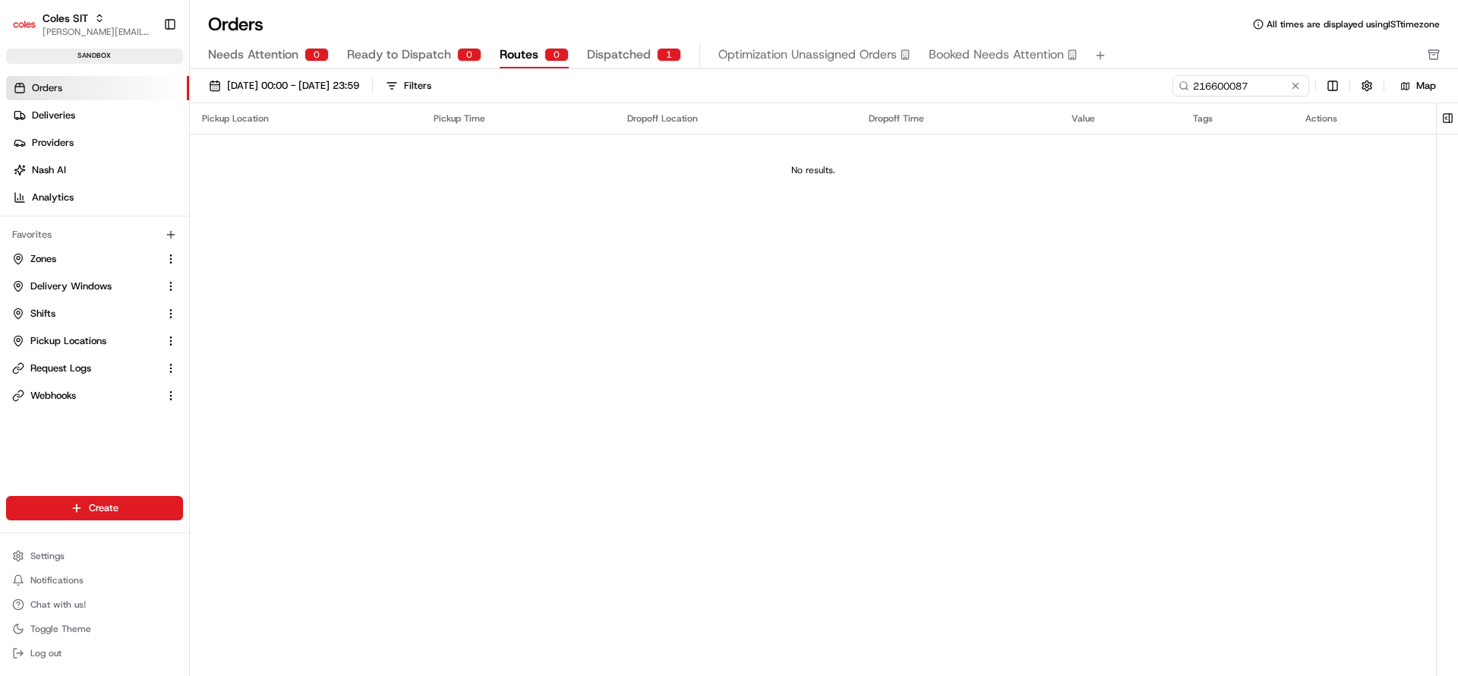
click at [646, 51] on button "Dispatched 1" at bounding box center [634, 56] width 94 height 26
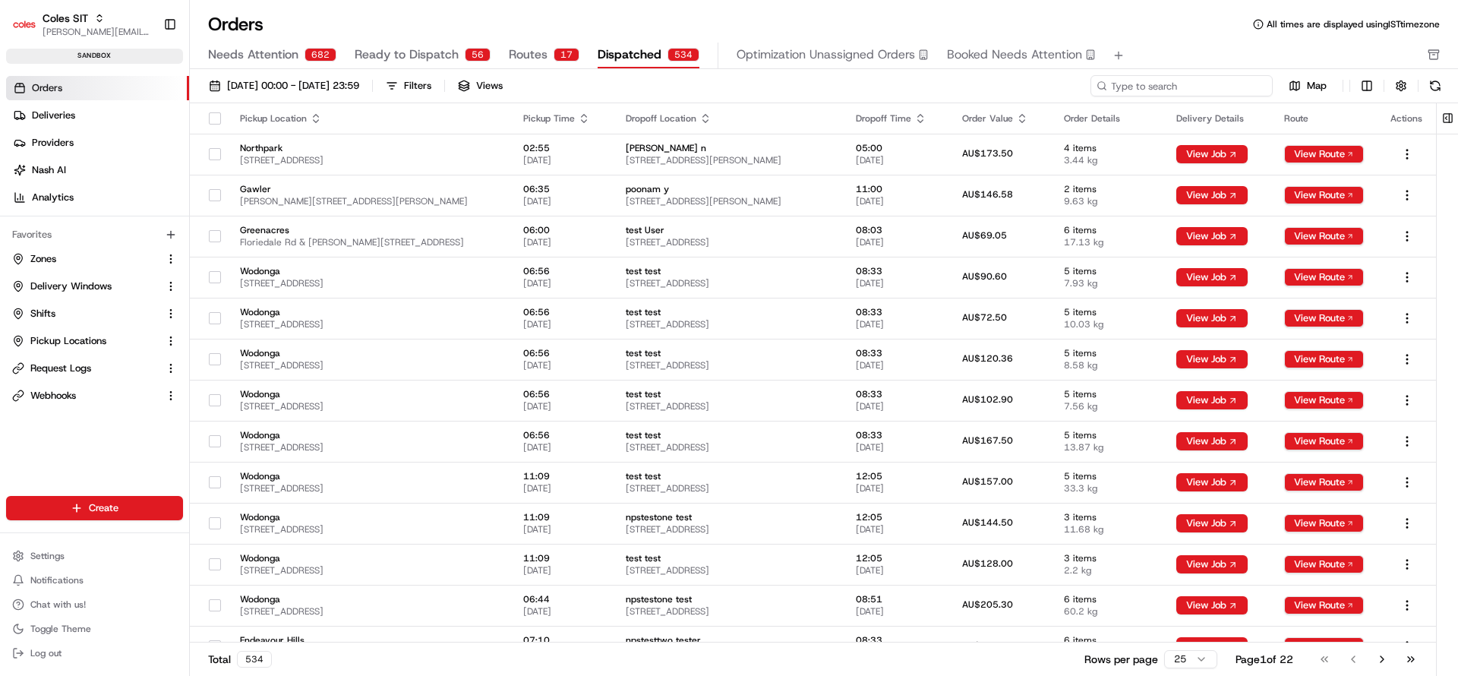
click at [1212, 93] on input at bounding box center [1181, 85] width 182 height 21
paste input "216600087"
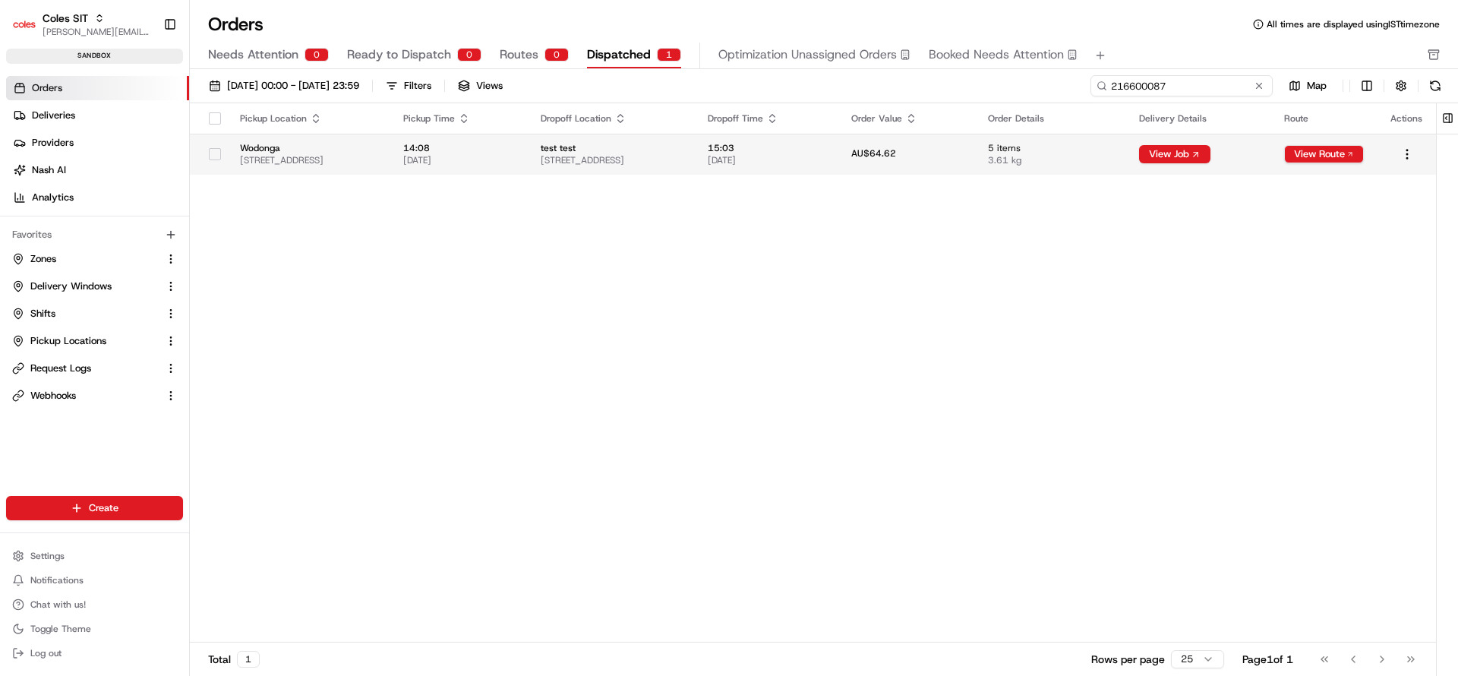
type input "216600087"
click at [827, 154] on span "18/08/2025" at bounding box center [767, 160] width 119 height 12
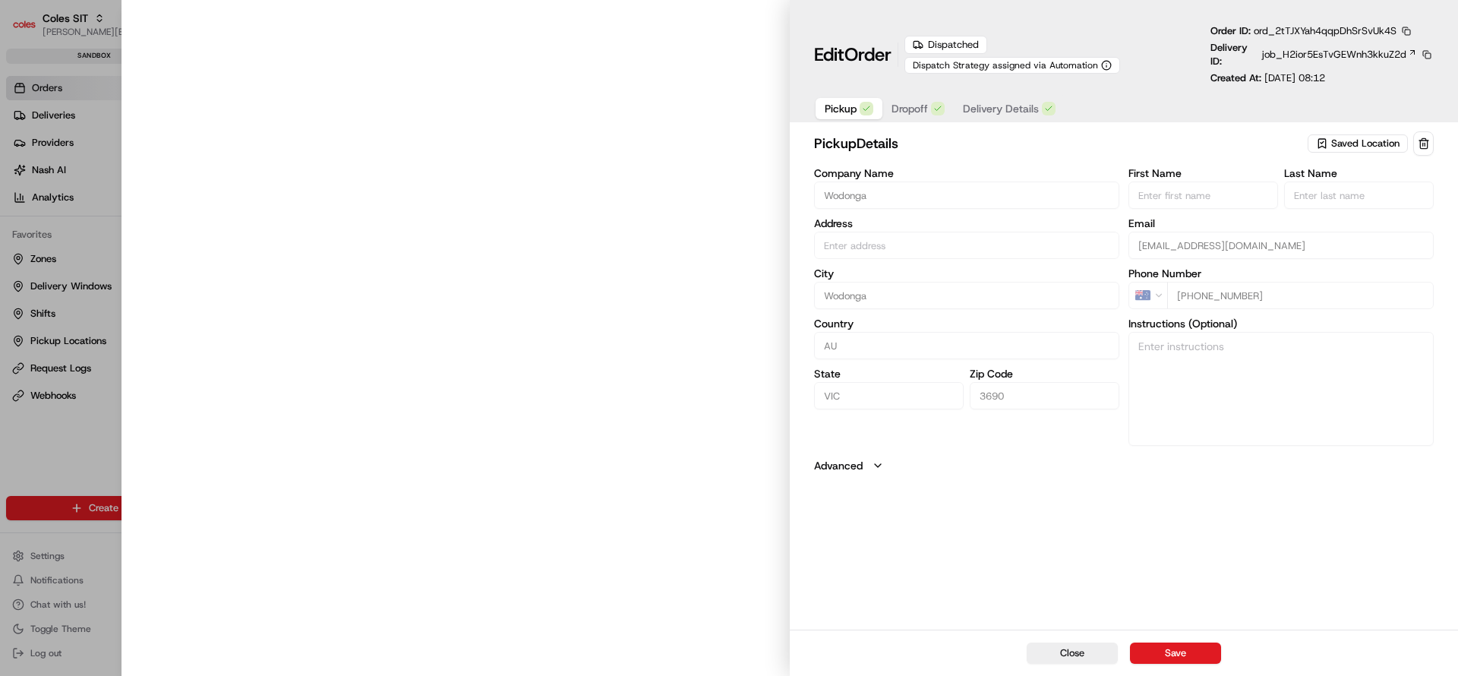
type input "1-13 South St, Wodonga VIC 3690, Australia"
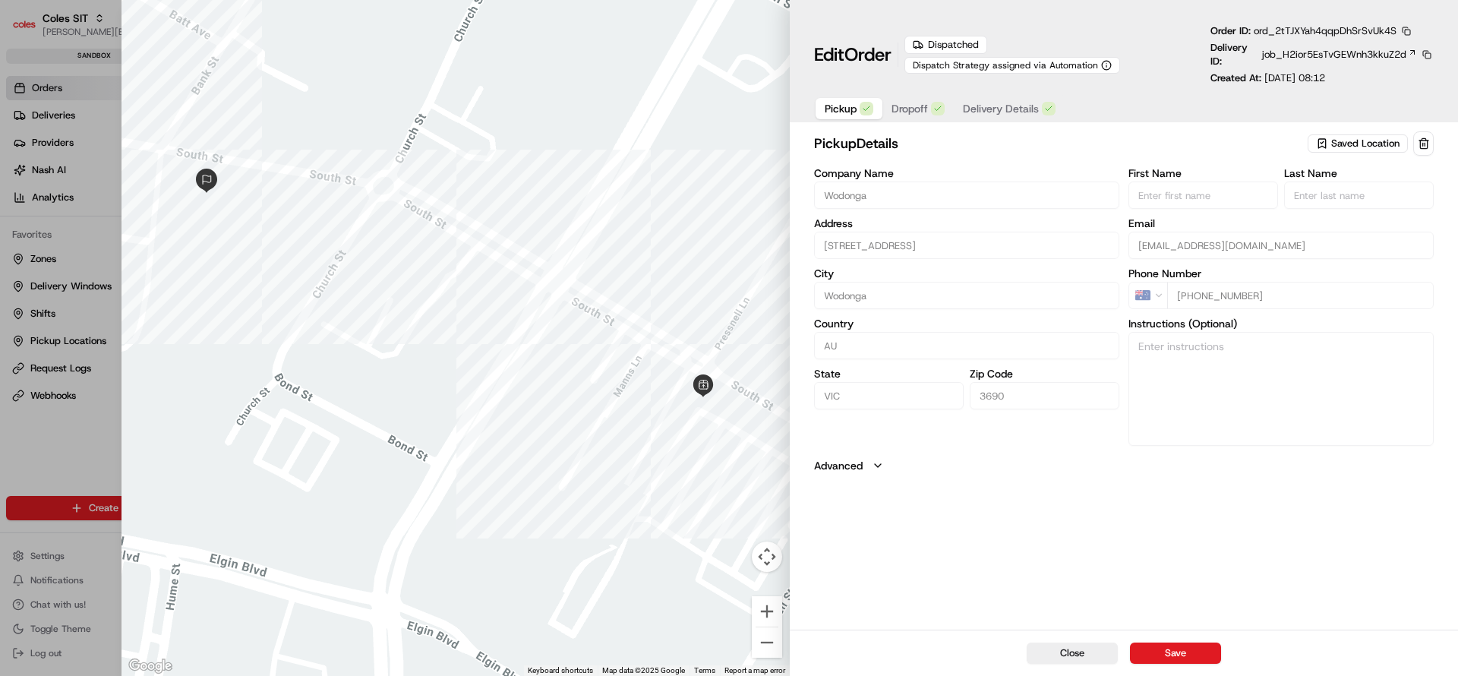
click at [1017, 98] on button "Delivery Details" at bounding box center [1009, 108] width 111 height 21
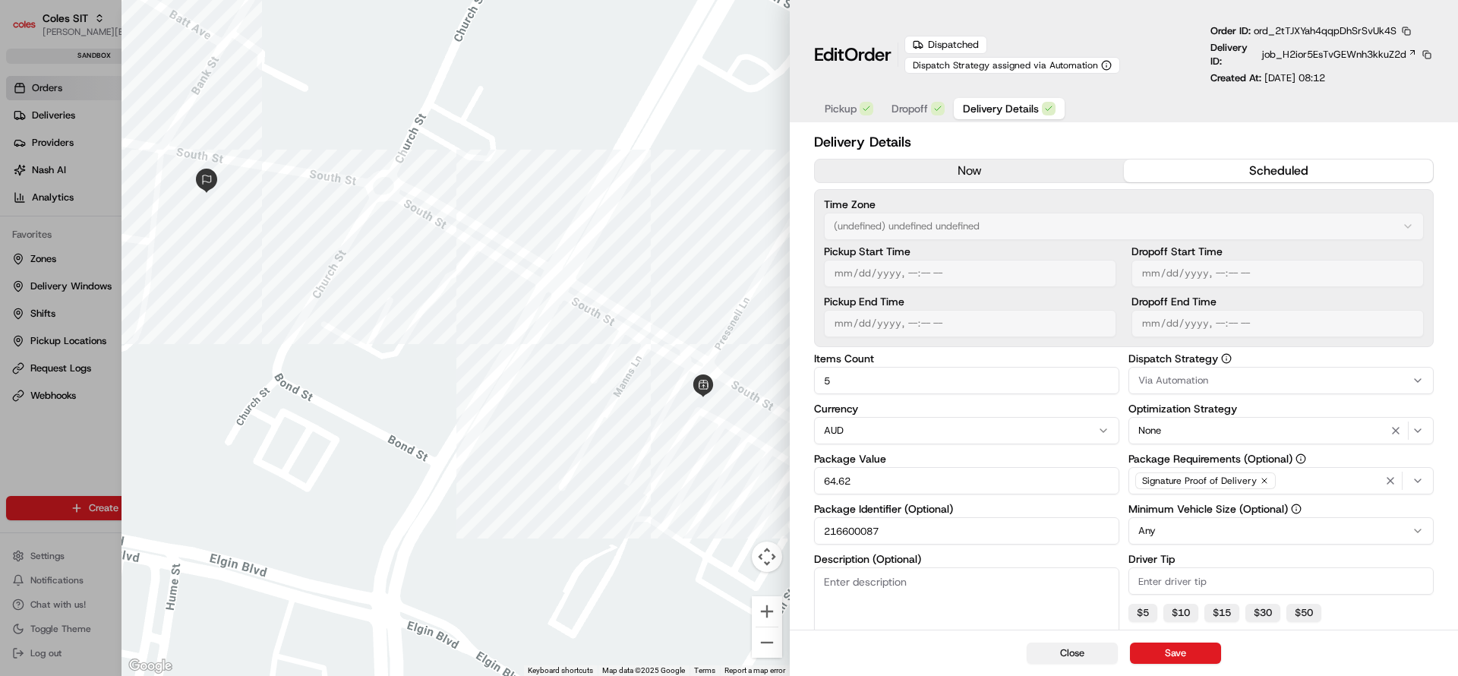
click at [1084, 653] on button "Close" at bounding box center [1072, 652] width 91 height 21
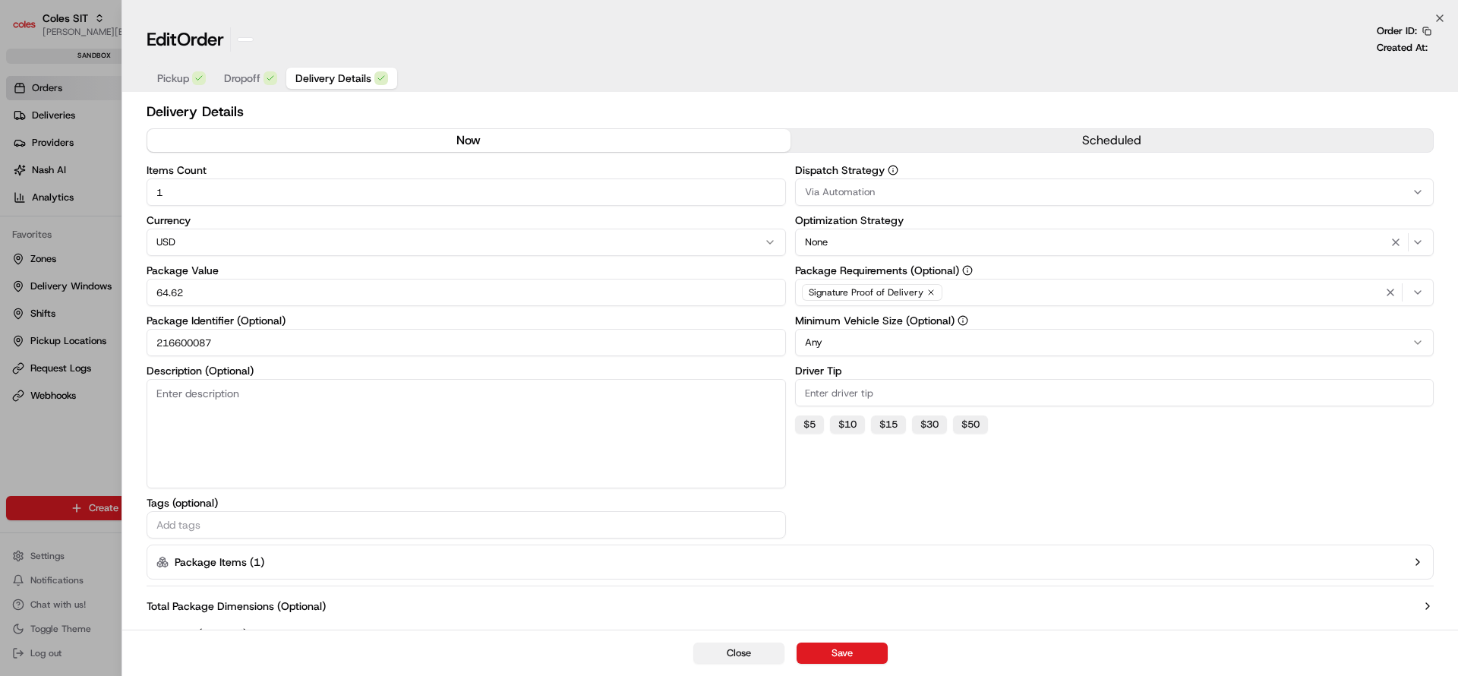
type input "1"
